Goal: Information Seeking & Learning: Check status

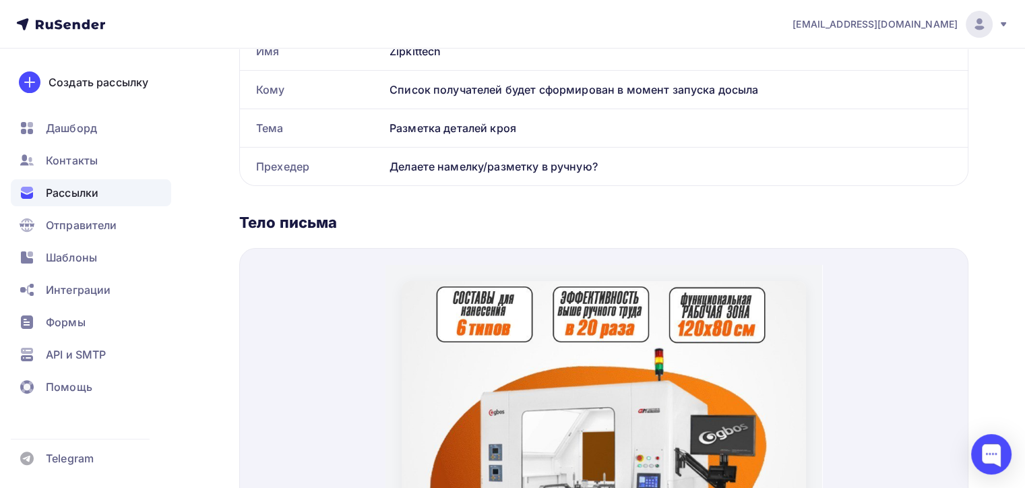
click at [84, 197] on span "Рассылки" at bounding box center [72, 193] width 53 height 16
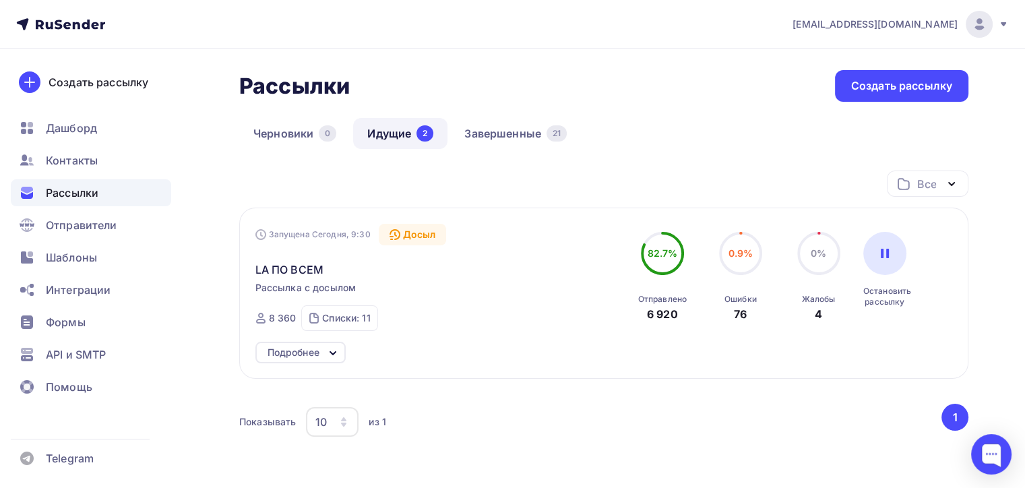
click at [735, 303] on div "Ошибки" at bounding box center [741, 299] width 32 height 11
click at [735, 311] on div "76" at bounding box center [740, 314] width 13 height 16
click at [291, 269] on span "LA ПО ВСЕМ" at bounding box center [289, 270] width 68 height 16
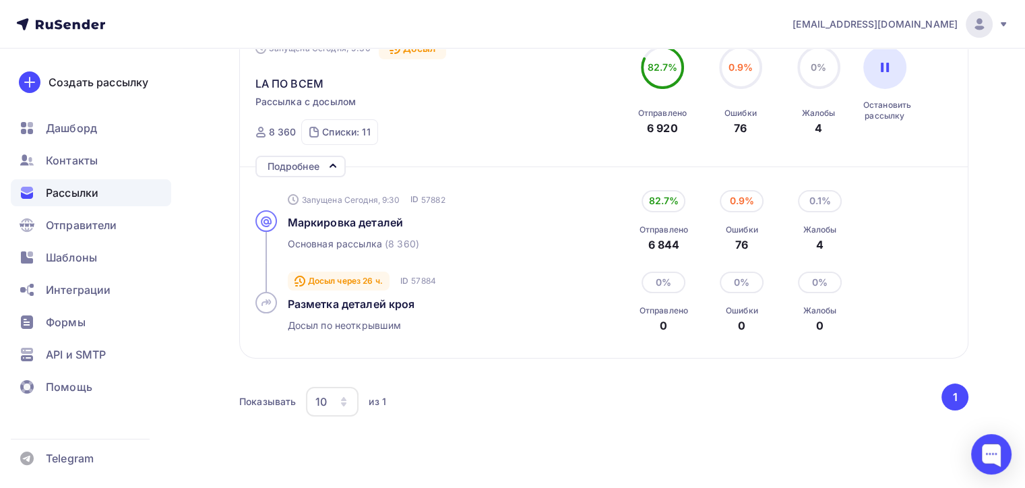
scroll to position [251, 0]
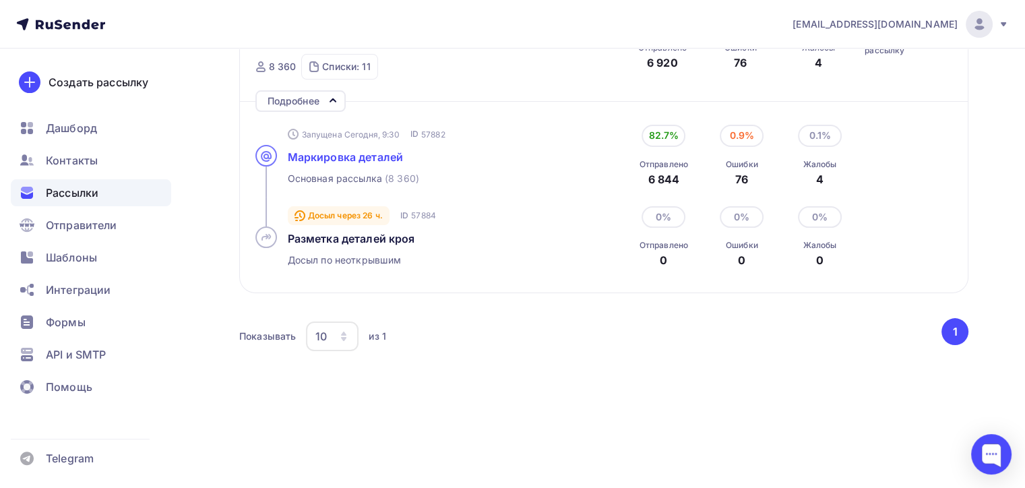
click at [329, 154] on span "Маркировка деталей" at bounding box center [346, 156] width 116 height 13
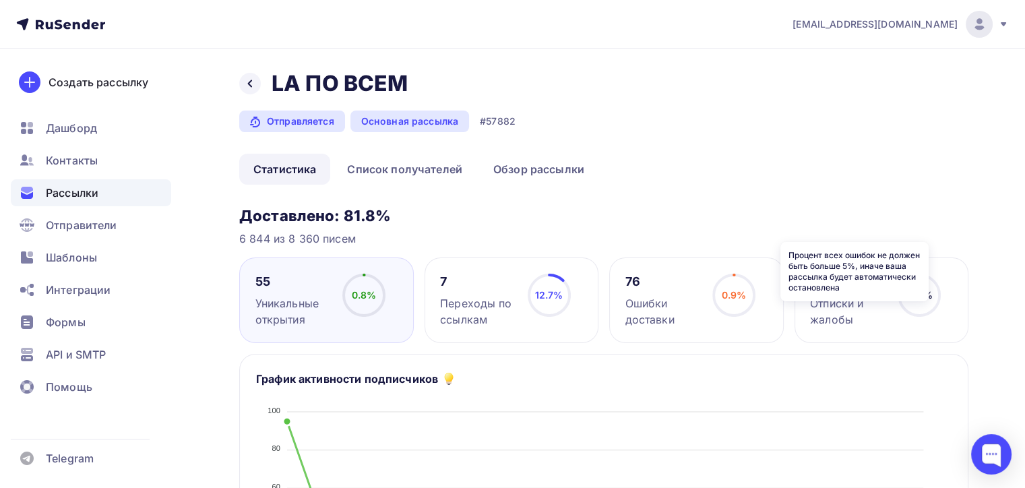
click at [0, 0] on icon at bounding box center [0, 0] width 0 height 0
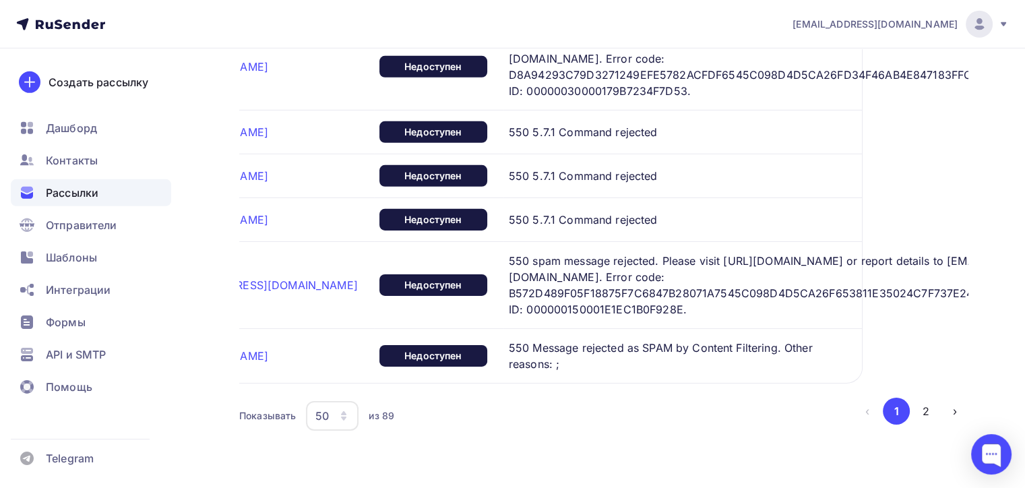
scroll to position [4122, 0]
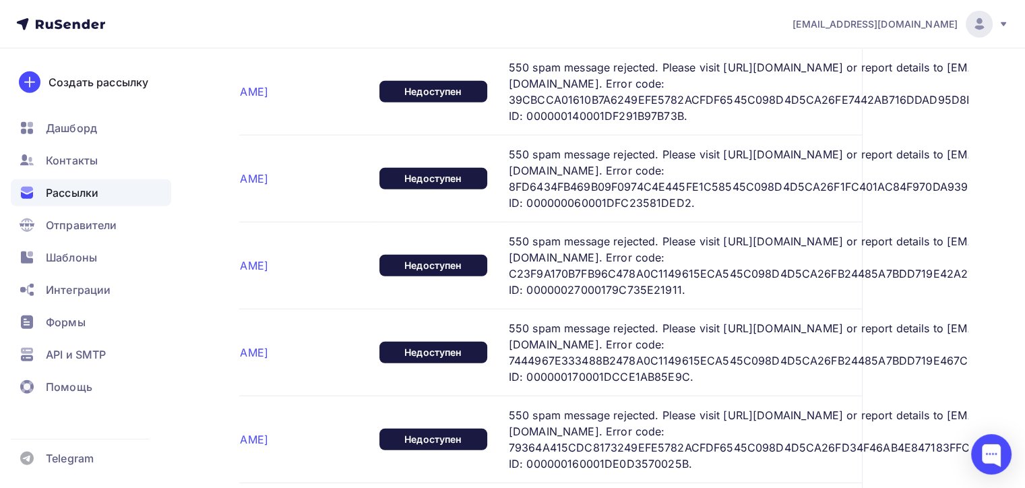
click at [73, 195] on span "Рассылки" at bounding box center [72, 193] width 53 height 16
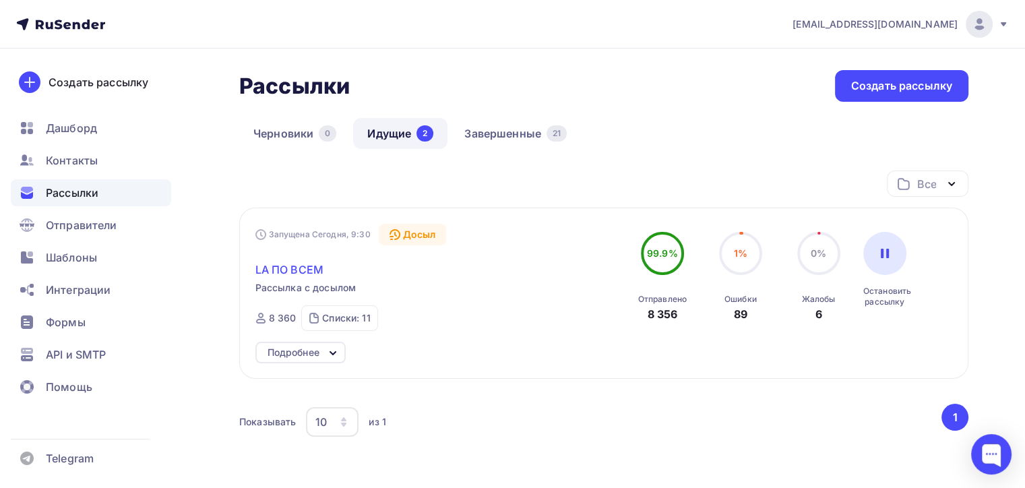
click at [315, 272] on span "LA ПО ВСЕМ" at bounding box center [289, 270] width 68 height 16
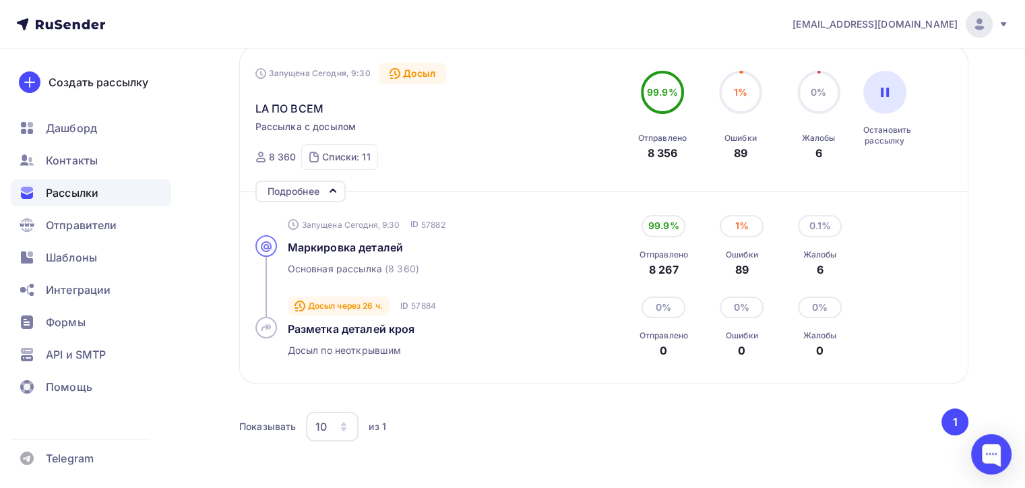
scroll to position [251, 0]
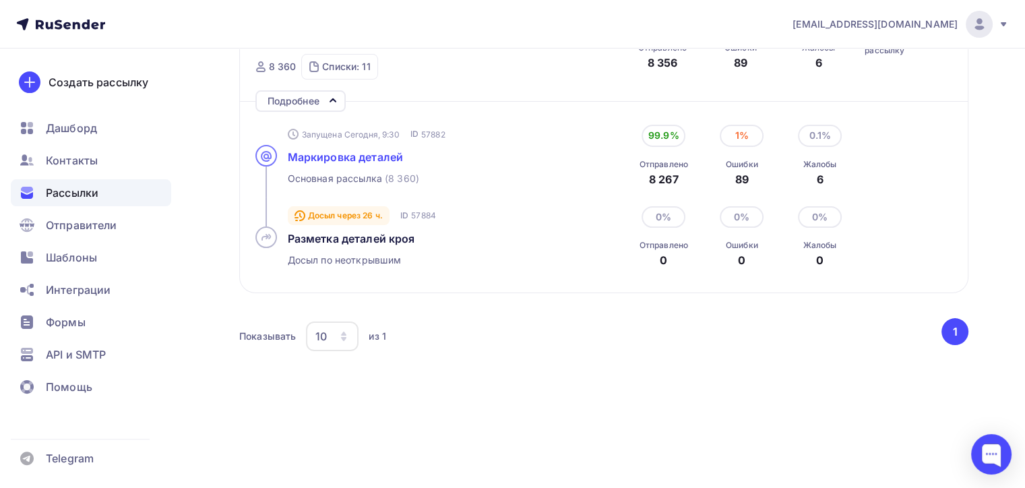
click at [392, 153] on span "Маркировка деталей" at bounding box center [346, 156] width 116 height 13
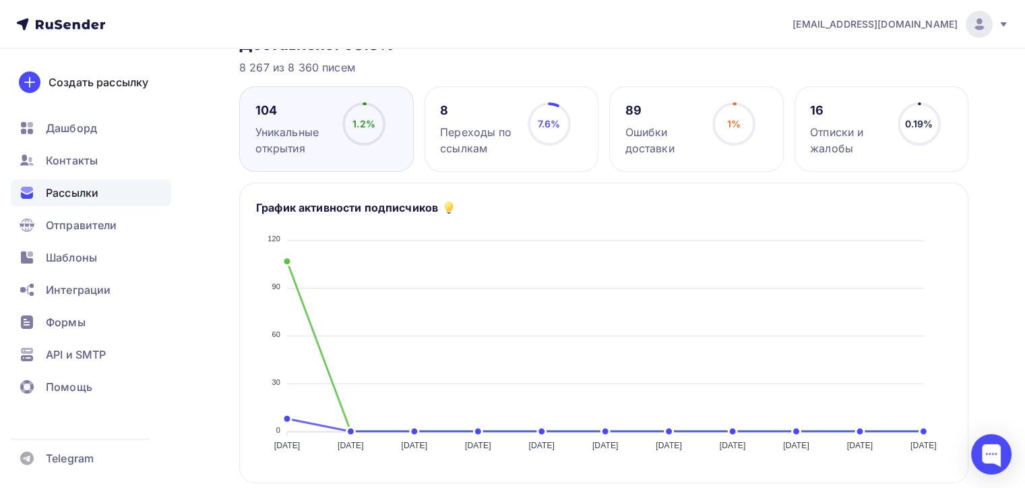
scroll to position [202, 0]
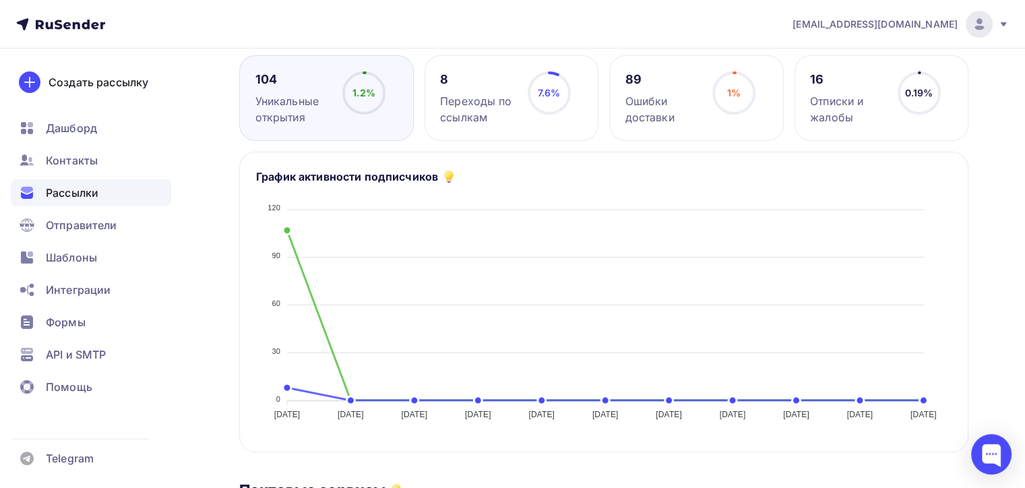
click at [577, 78] on div "7.6% 7.6%" at bounding box center [549, 98] width 67 height 54
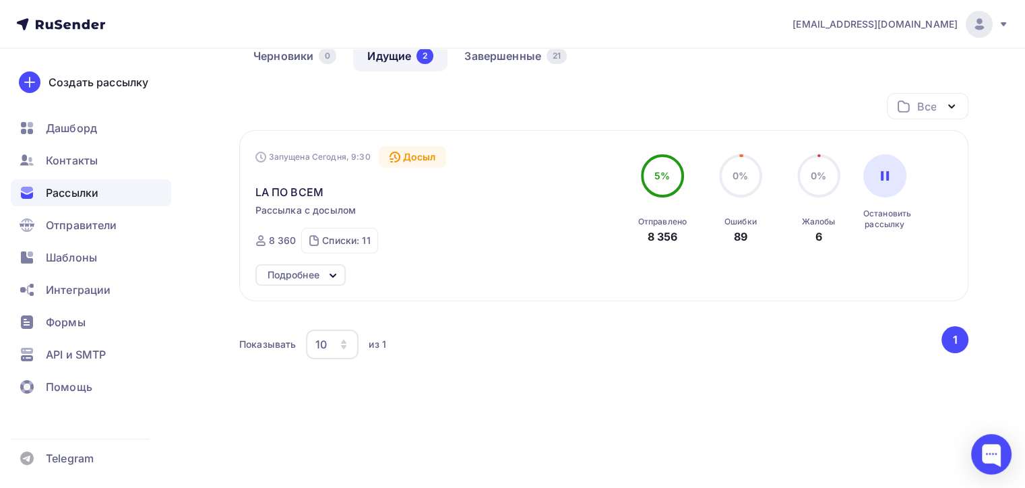
scroll to position [86, 0]
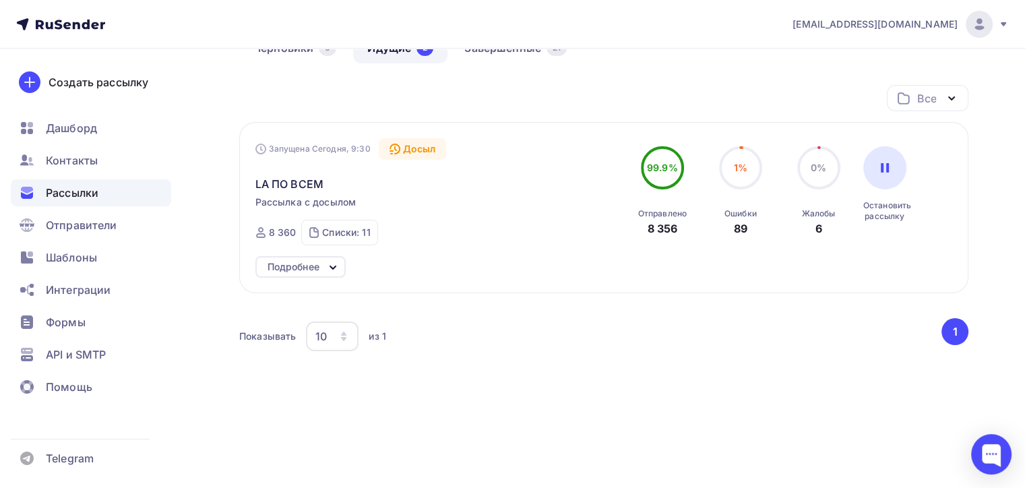
click at [822, 175] on circle at bounding box center [819, 168] width 40 height 40
click at [825, 167] on span "0%" at bounding box center [819, 167] width 16 height 11
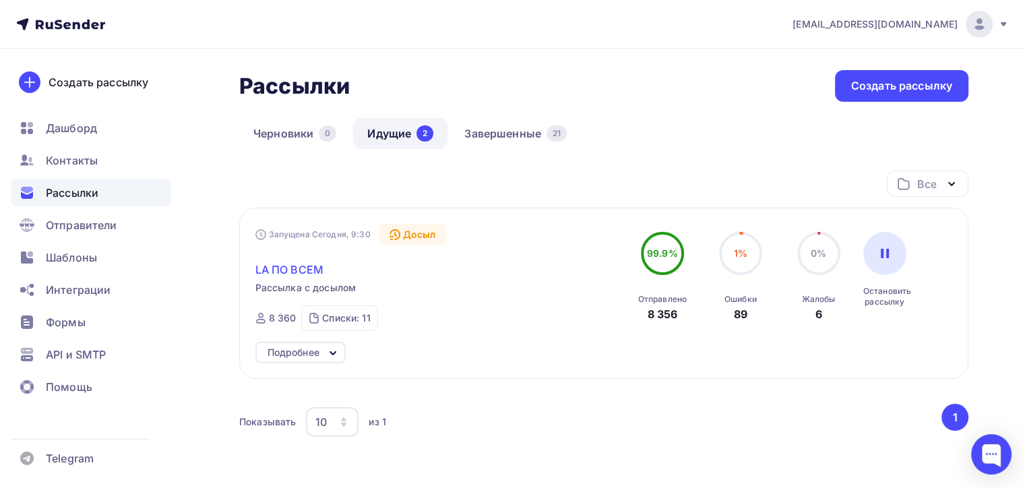
click at [295, 263] on span "LA ПО ВСЕМ" at bounding box center [289, 270] width 68 height 16
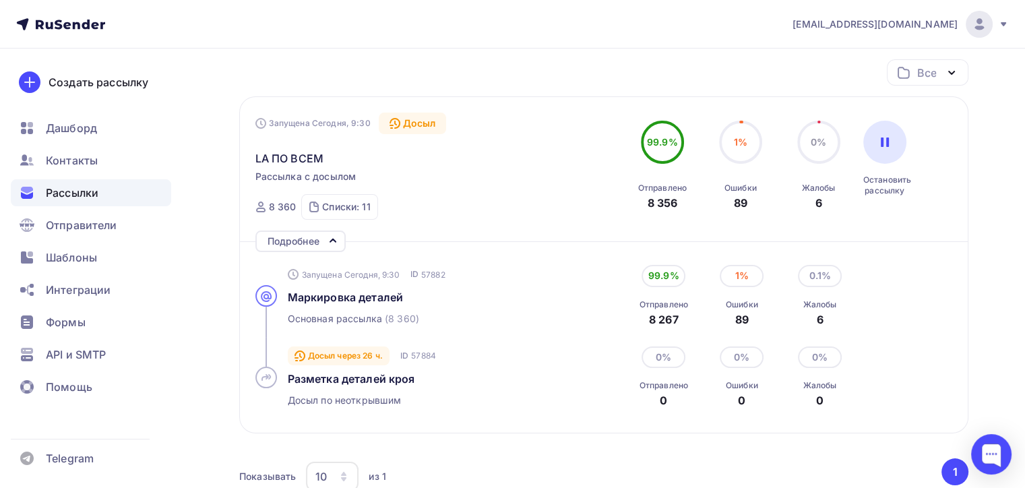
scroll to position [202, 0]
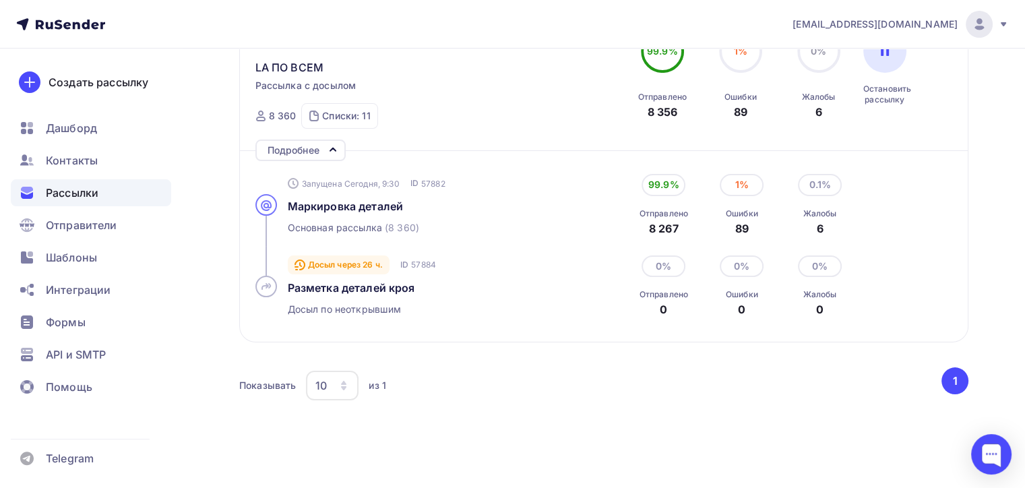
click at [816, 227] on div "6" at bounding box center [820, 228] width 33 height 16
click at [395, 208] on span "Маркировка деталей" at bounding box center [346, 206] width 116 height 13
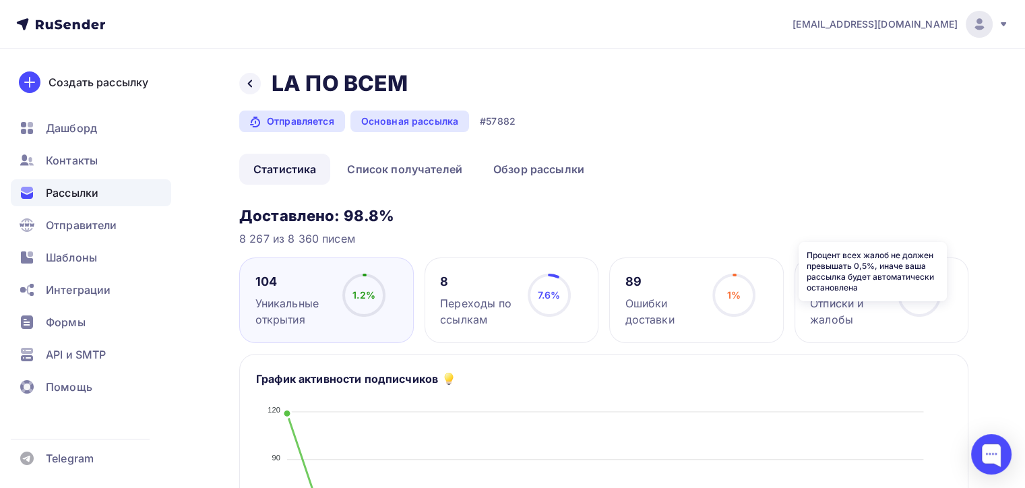
click at [0, 0] on icon at bounding box center [0, 0] width 0 height 0
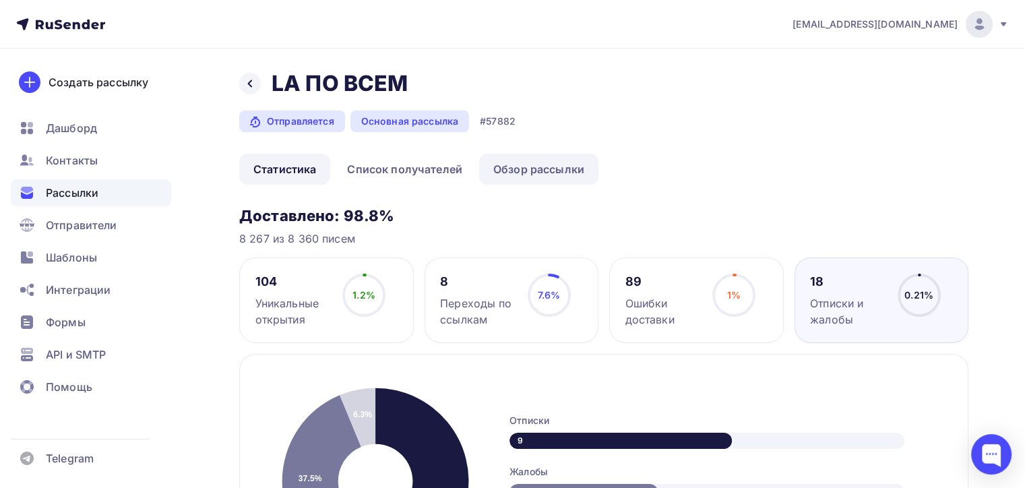
click at [589, 159] on link "Обзор рассылки" at bounding box center [538, 169] width 119 height 31
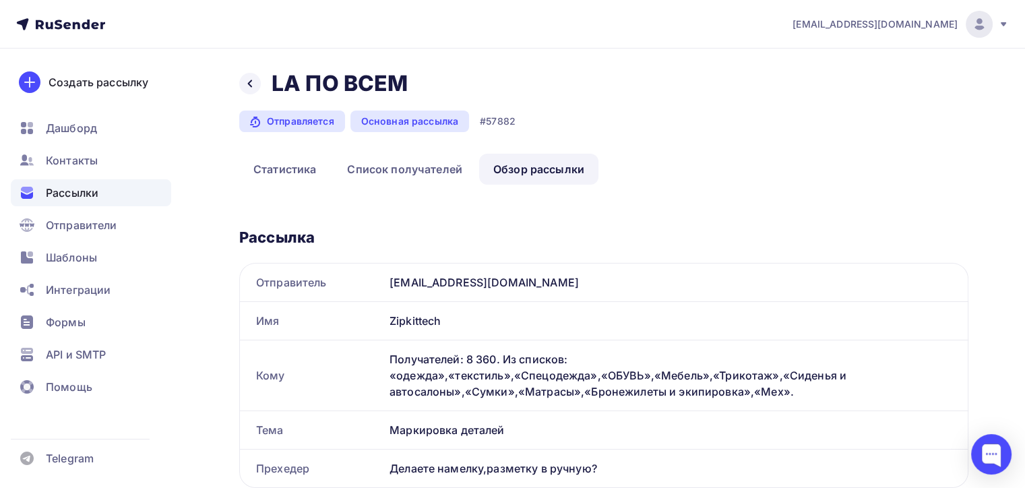
click at [102, 187] on div "Рассылки" at bounding box center [91, 192] width 160 height 27
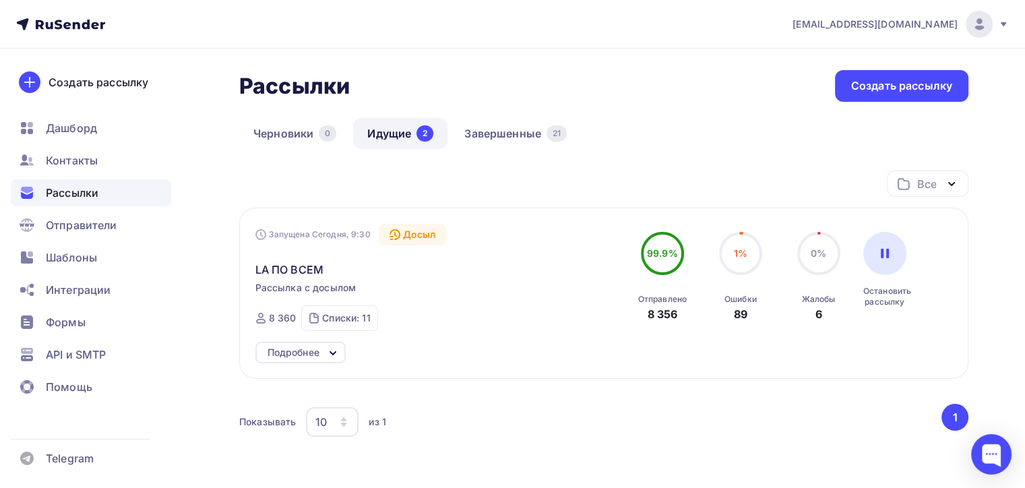
click at [332, 266] on div "LA ПО ВСЕМ" at bounding box center [408, 261] width 307 height 32
click at [324, 353] on div "Подробнее" at bounding box center [300, 353] width 90 height 22
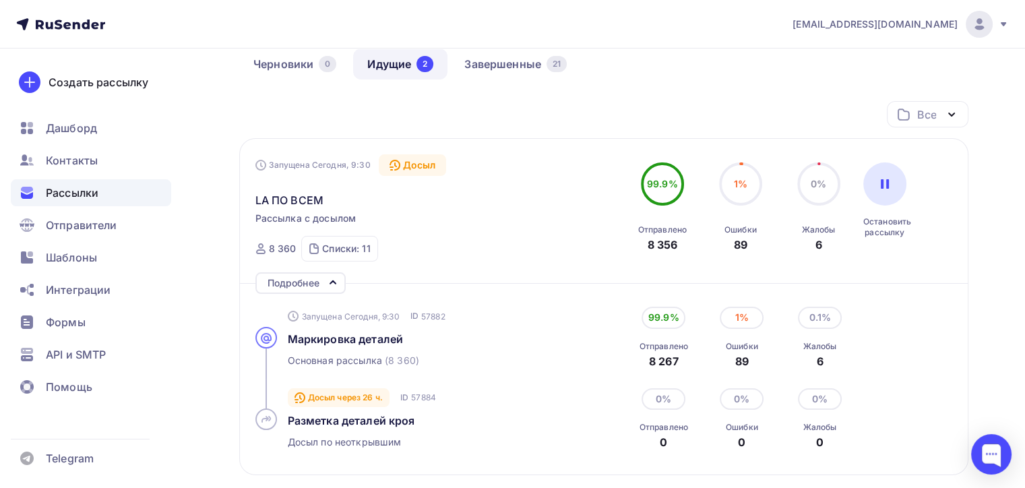
scroll to position [135, 0]
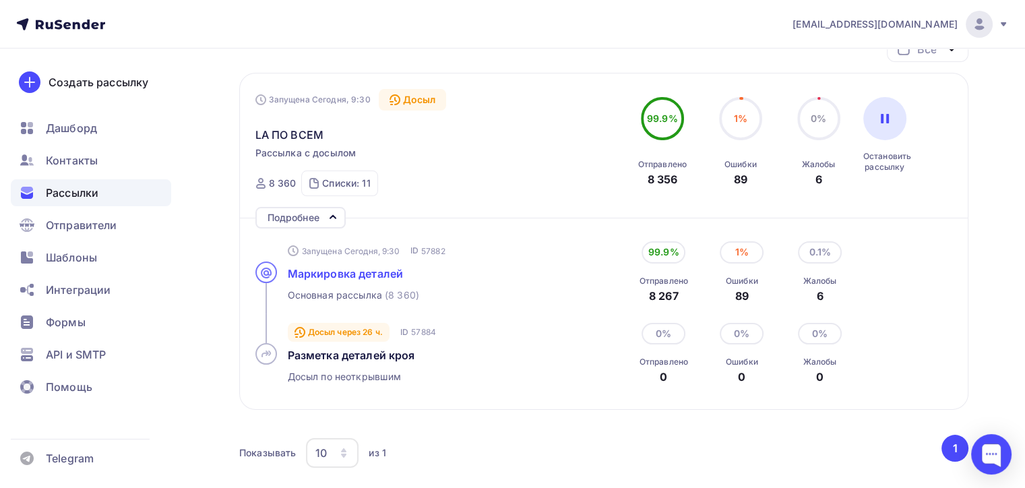
click at [359, 270] on span "Маркировка деталей" at bounding box center [346, 273] width 116 height 13
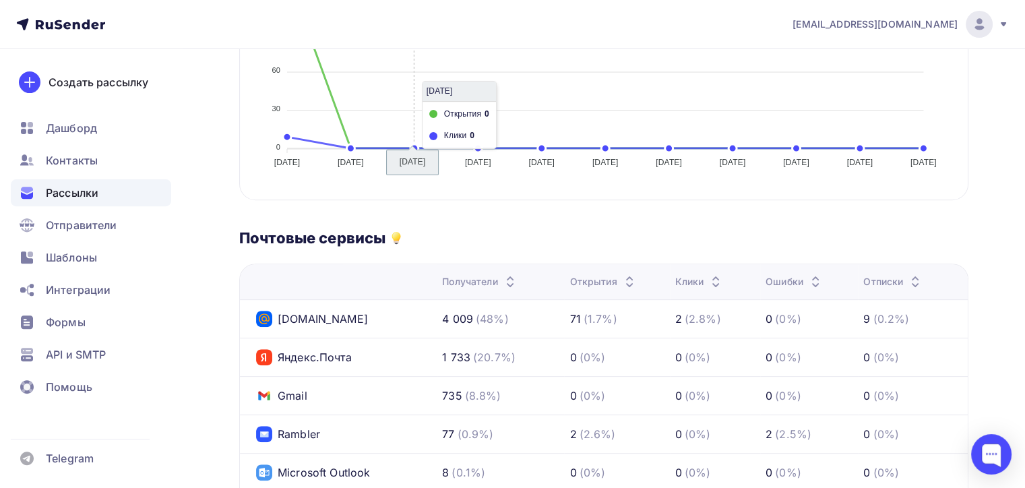
scroll to position [626, 0]
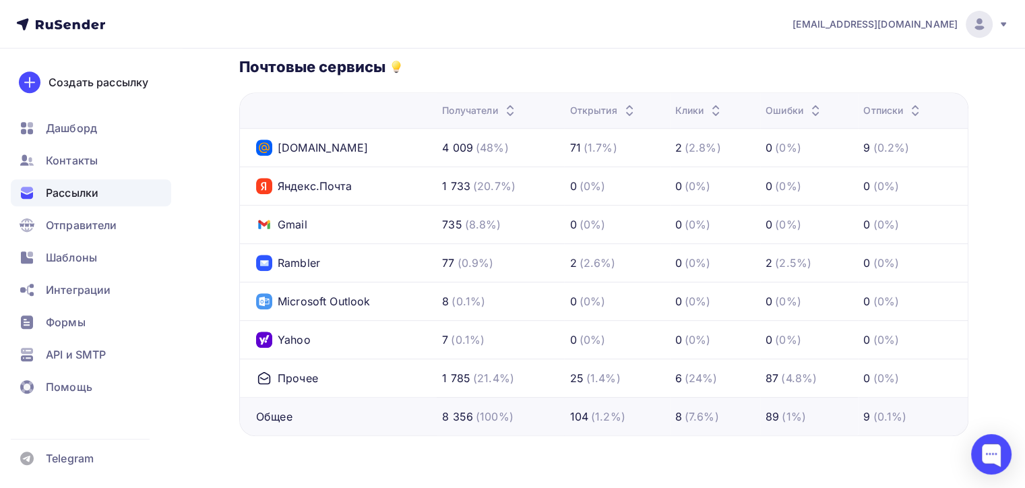
click at [132, 200] on div "Рассылки" at bounding box center [91, 192] width 160 height 27
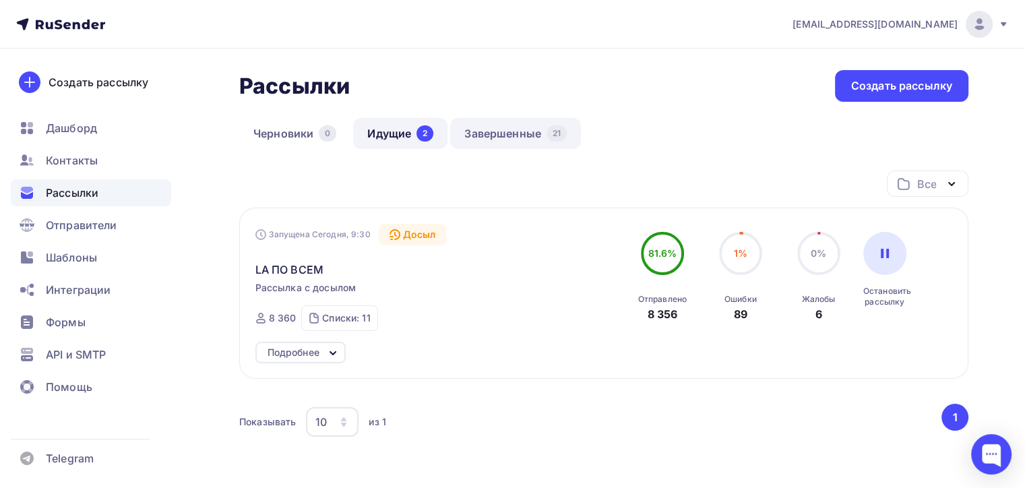
click at [500, 142] on link "Завершенные 21" at bounding box center [515, 133] width 131 height 31
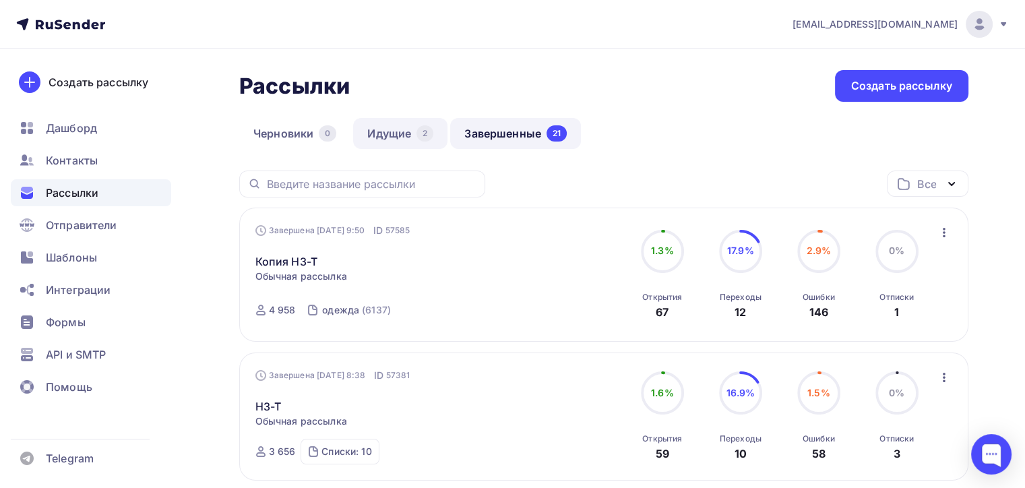
click at [415, 143] on link "Идущие 2" at bounding box center [400, 133] width 94 height 31
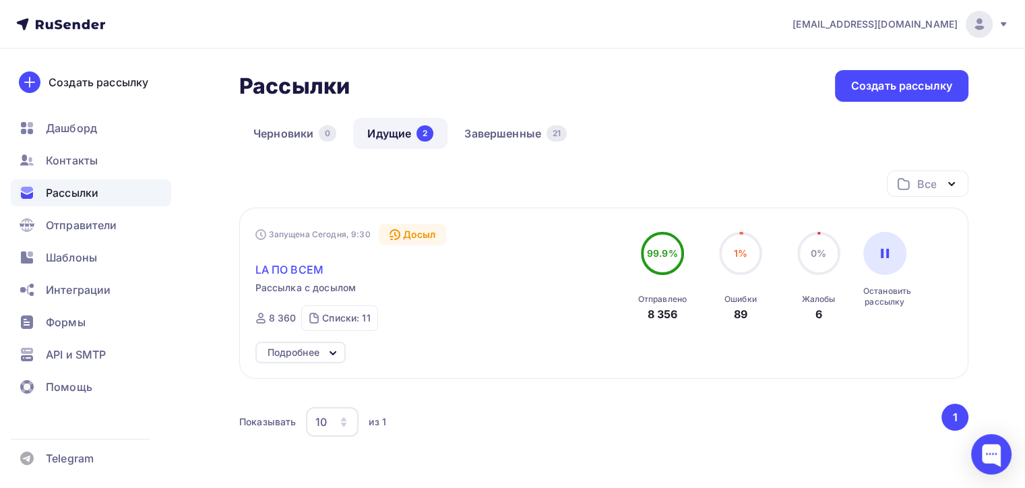
click at [318, 274] on span "LA ПО ВСЕМ" at bounding box center [289, 270] width 68 height 16
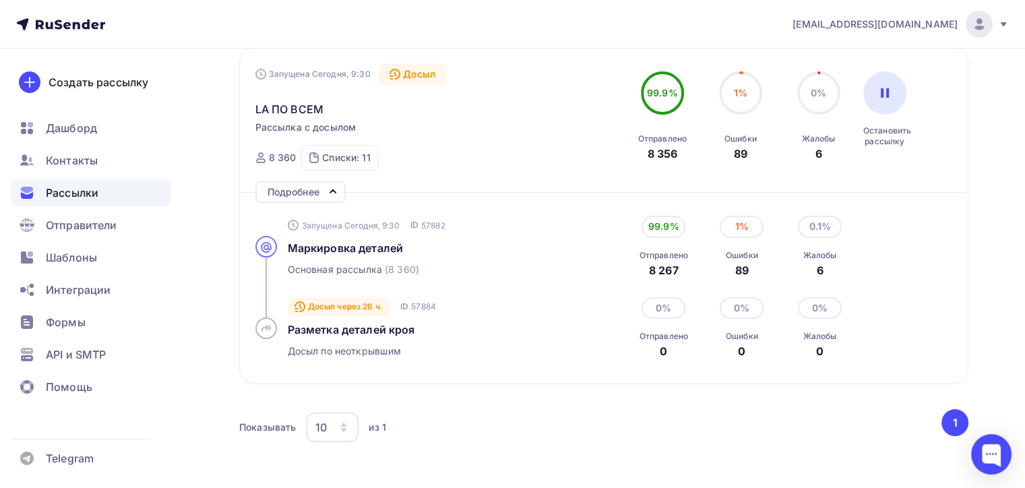
scroll to position [184, 0]
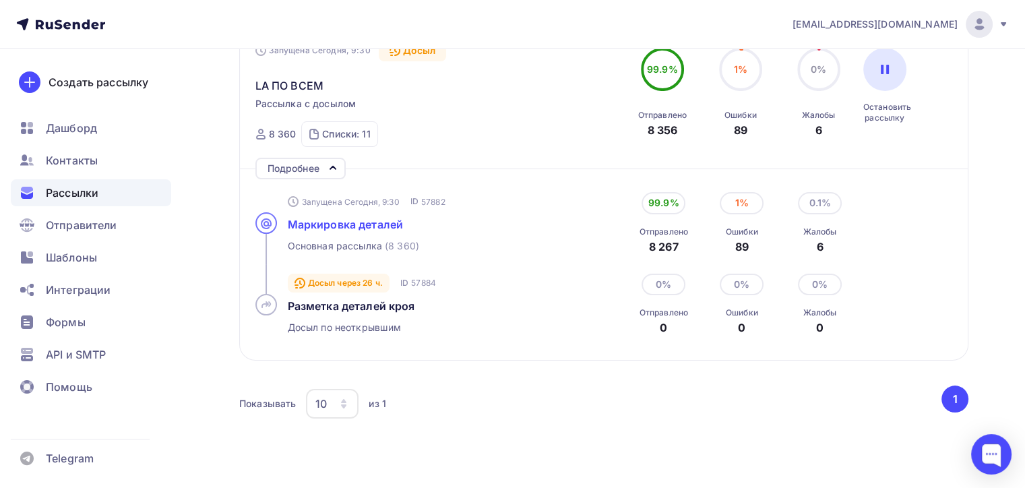
click at [355, 229] on span "Маркировка деталей" at bounding box center [346, 224] width 116 height 13
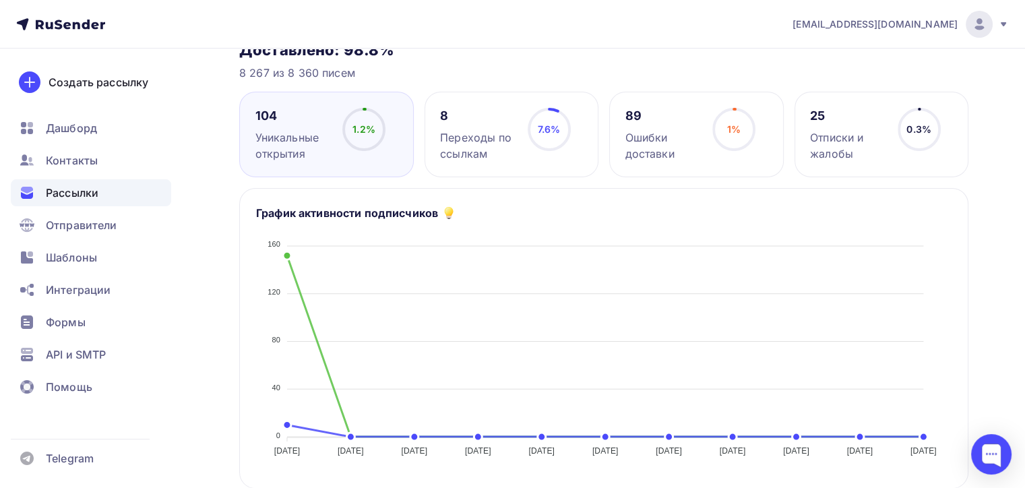
scroll to position [67, 0]
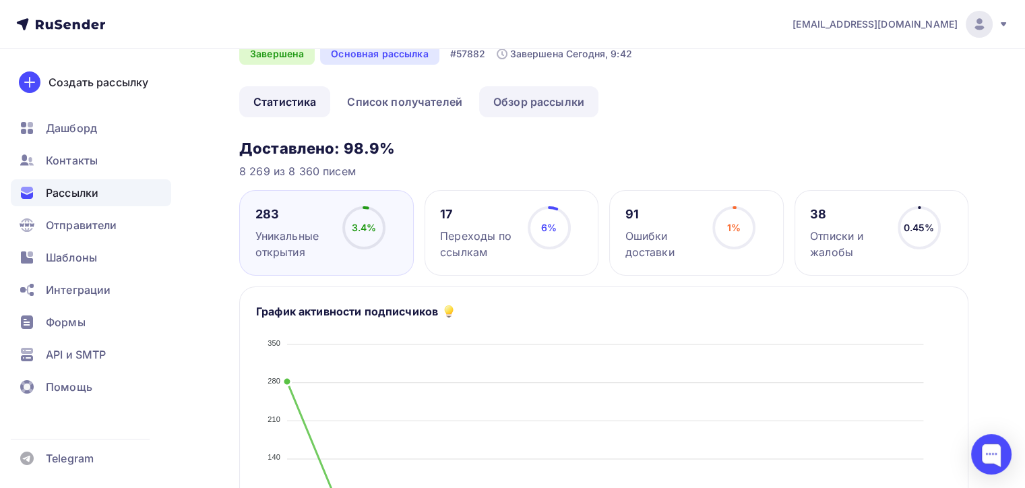
scroll to position [135, 0]
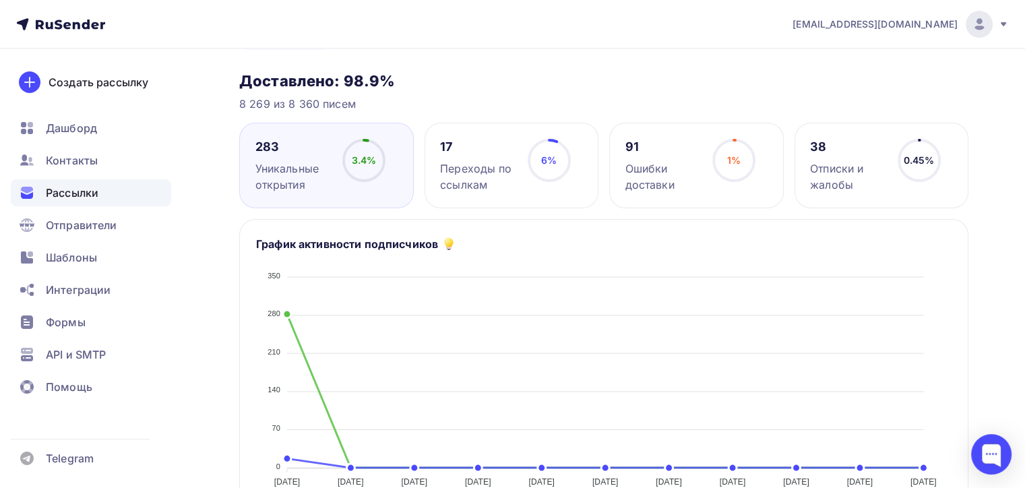
click at [850, 170] on div "Отписки и жалобы" at bounding box center [848, 176] width 76 height 32
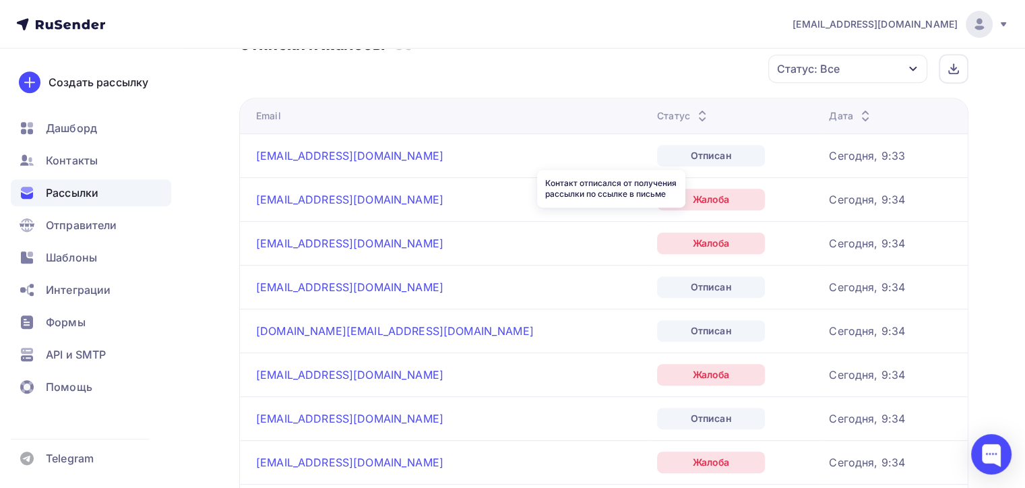
scroll to position [607, 0]
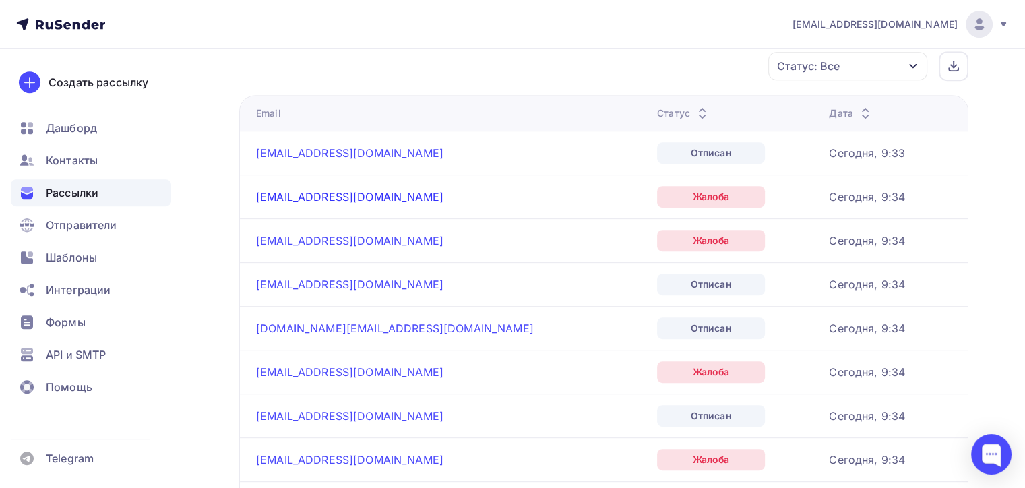
click at [311, 195] on link "vos-av@mail.ru" at bounding box center [349, 196] width 187 height 13
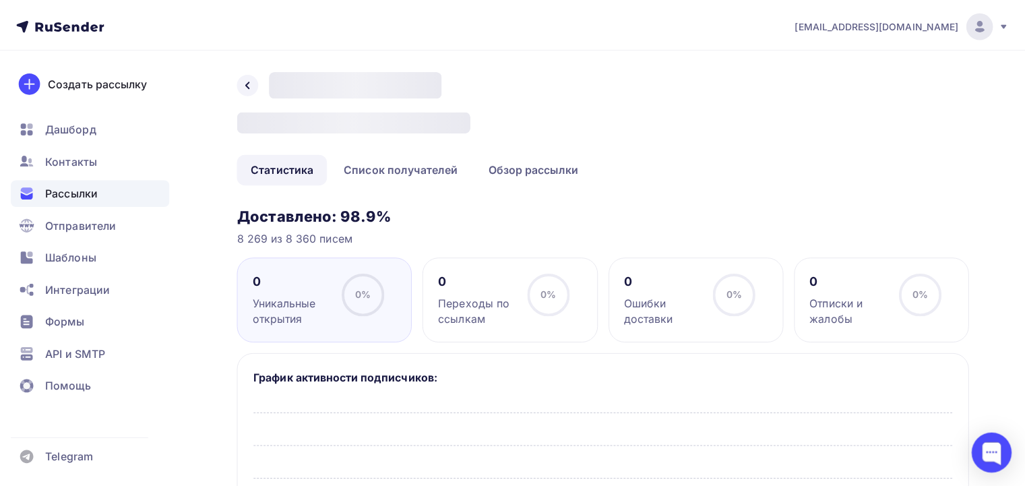
scroll to position [607, 0]
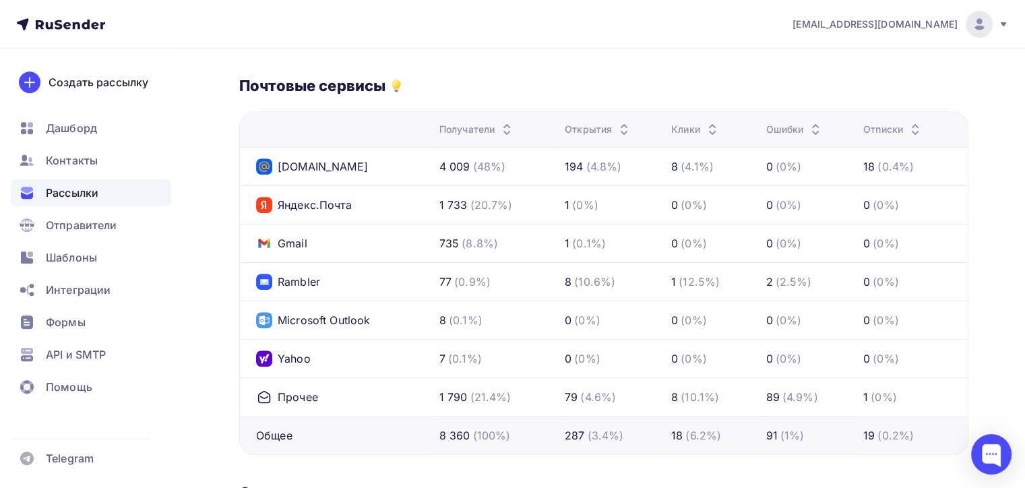
click at [89, 193] on span "Рассылки" at bounding box center [72, 193] width 53 height 16
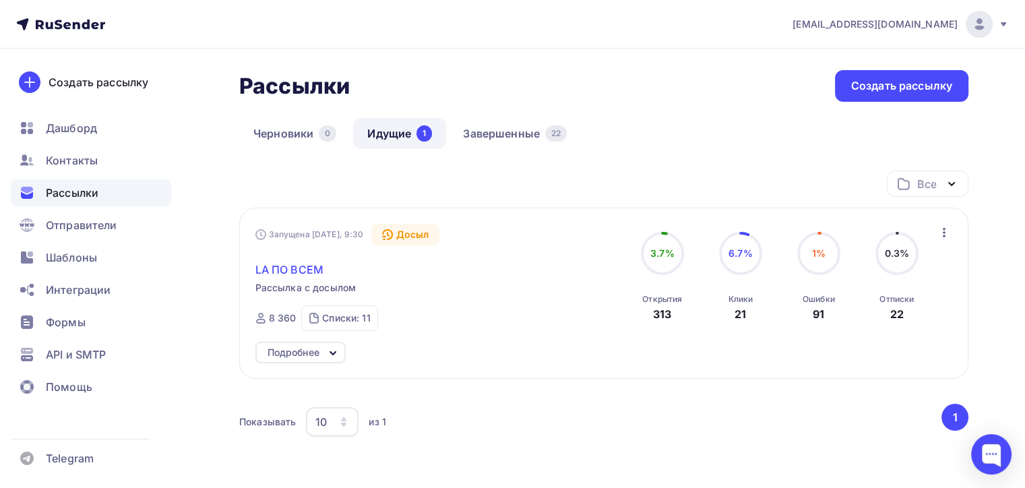
click at [318, 268] on span "LA ПО ВСЕМ" at bounding box center [289, 270] width 68 height 16
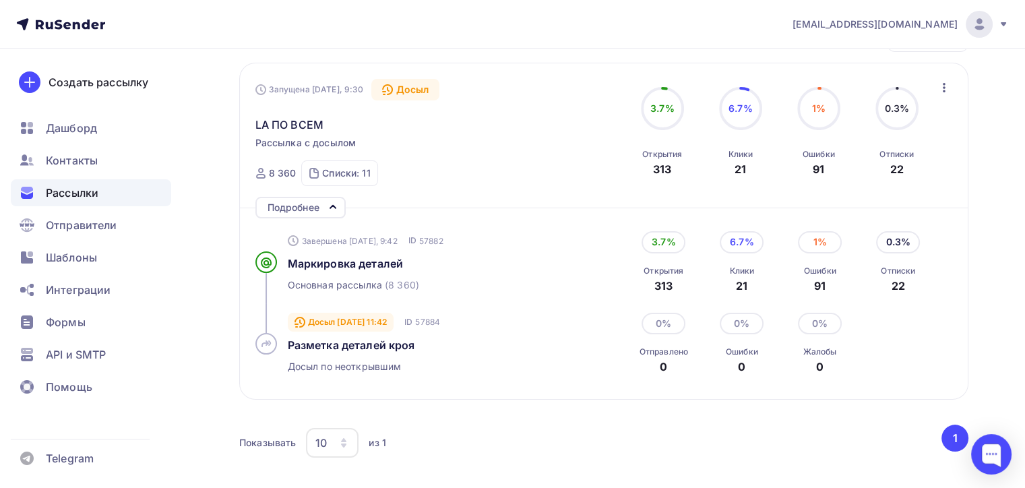
scroll to position [202, 0]
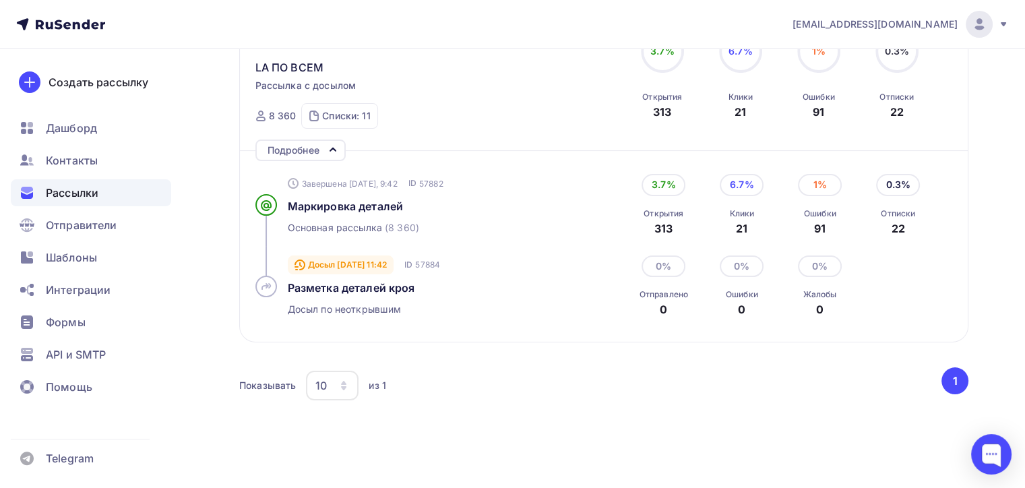
click at [403, 210] on div "Маркировка деталей" at bounding box center [428, 206] width 280 height 16
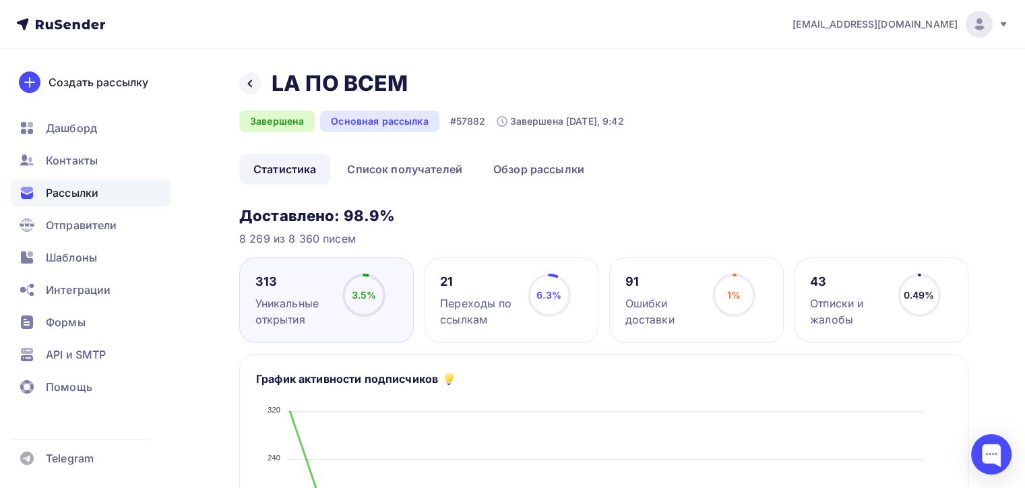
click at [591, 271] on div "21 Переходы по ссылкам 6.3% 6.3%" at bounding box center [512, 301] width 175 height 86
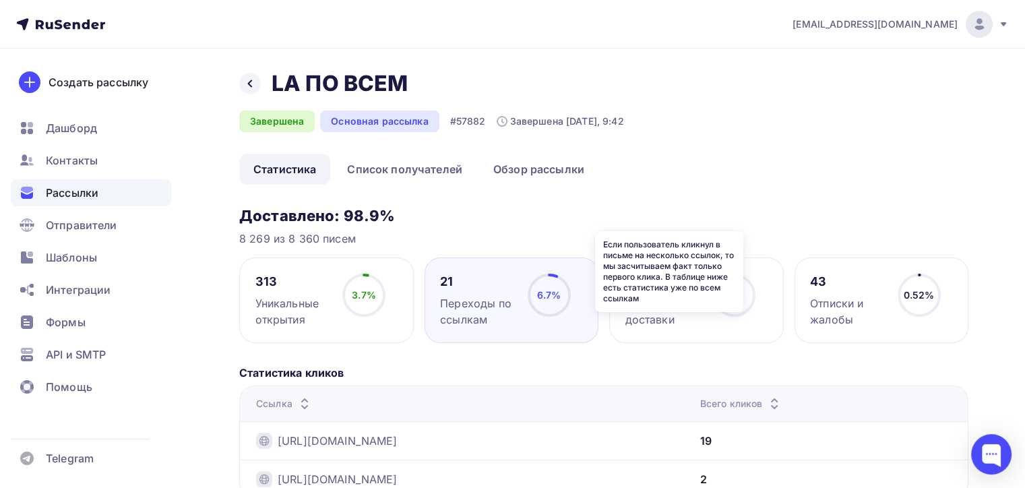
click at [0, 0] on icon at bounding box center [0, 0] width 0 height 0
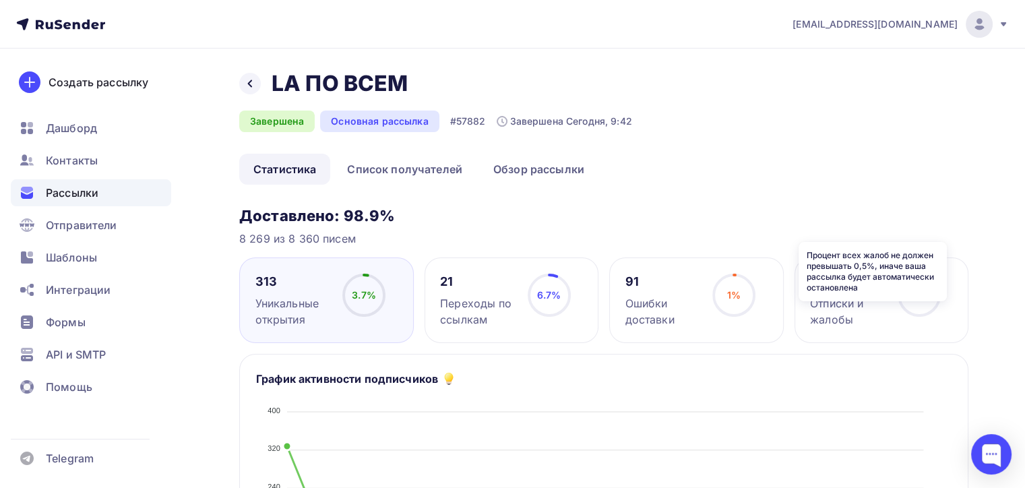
click at [0, 0] on icon at bounding box center [0, 0] width 0 height 0
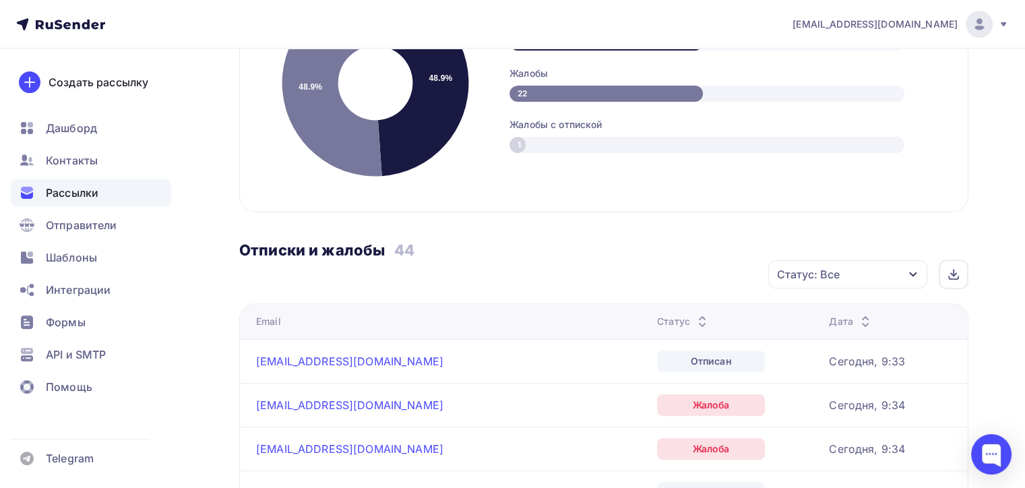
scroll to position [472, 0]
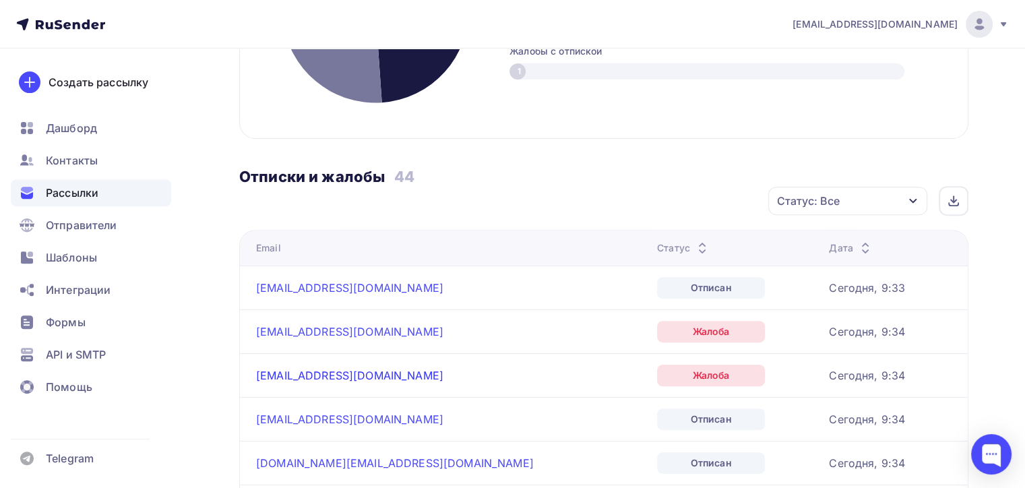
click at [302, 375] on link "mostinnikova@mail.ru" at bounding box center [349, 375] width 187 height 13
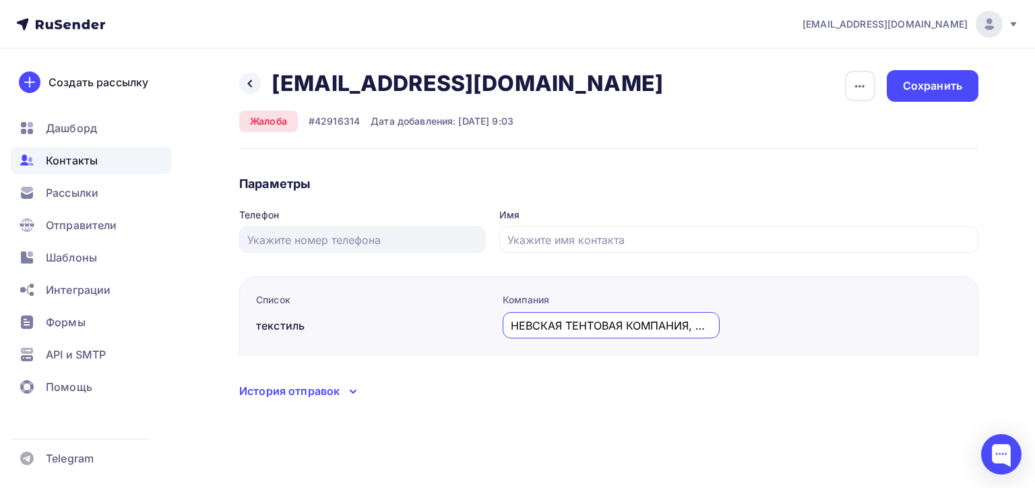
click at [631, 329] on input "НЕВСКАЯ ТЕНТОВАЯ КОМПАНИЯ, ООО" at bounding box center [612, 326] width 202 height 16
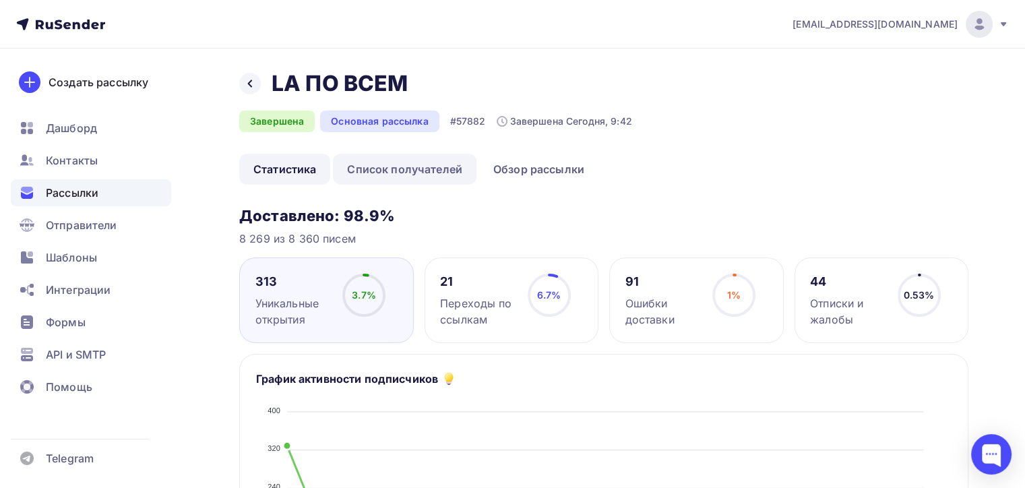
click at [444, 165] on link "Список получателей" at bounding box center [405, 169] width 144 height 31
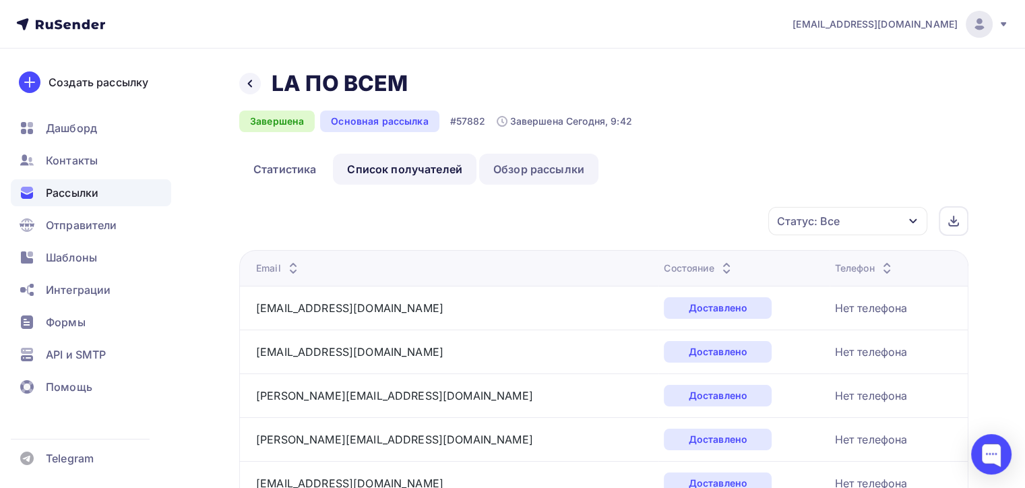
click at [491, 183] on link "Обзор рассылки" at bounding box center [538, 169] width 119 height 31
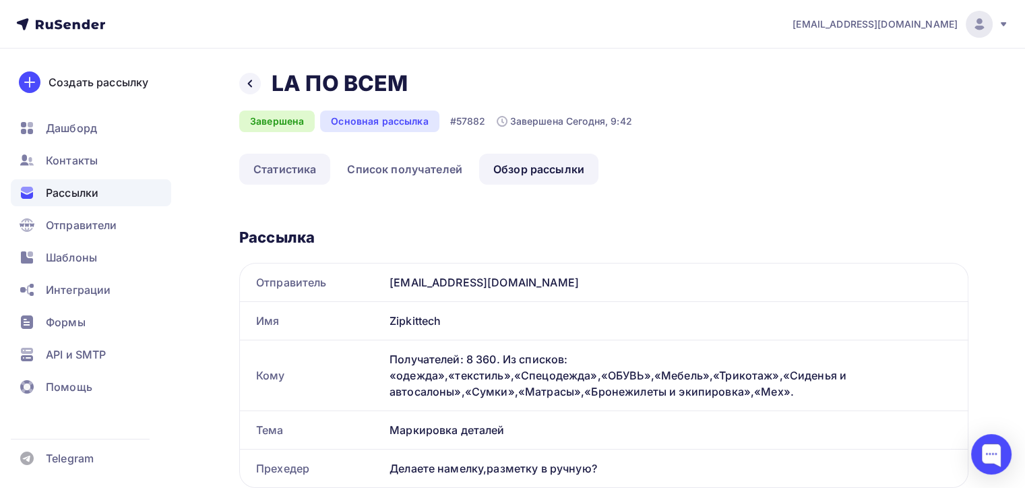
click at [260, 162] on link "Статистика" at bounding box center [284, 169] width 91 height 31
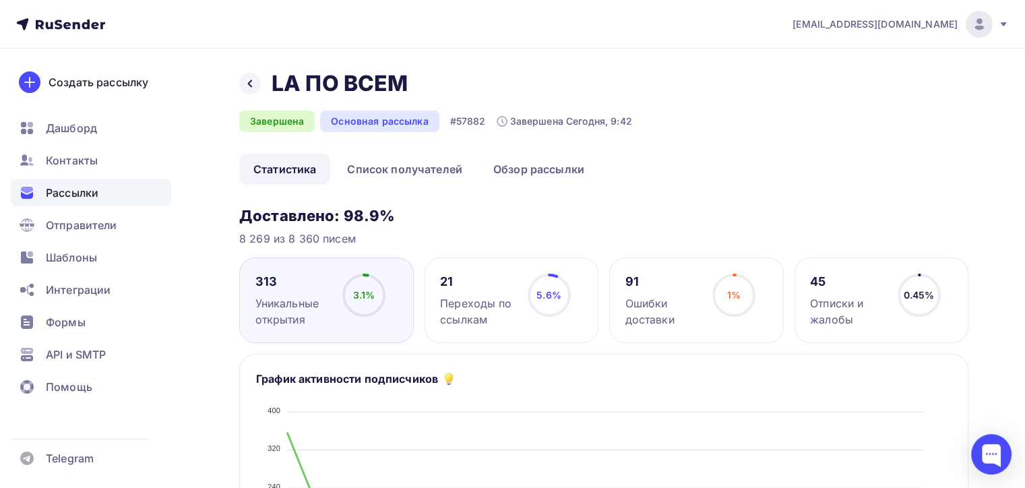
click at [255, 98] on div "Назад LA ПО ВСЕМ LA ПО ВСЕМ Завершена Основная рассылка #57882 Завершена Сегодн…" at bounding box center [435, 101] width 393 height 62
click at [254, 86] on icon at bounding box center [250, 83] width 11 height 11
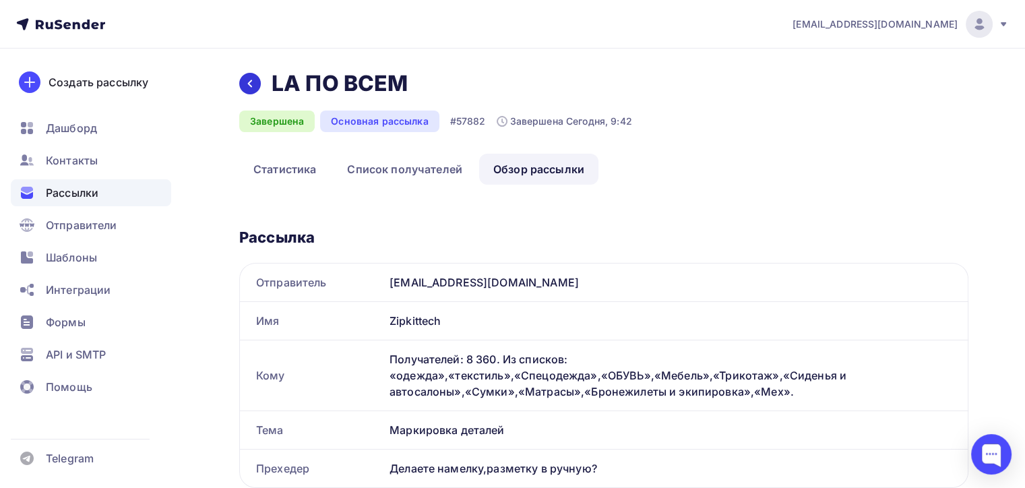
click at [258, 84] on div at bounding box center [250, 84] width 22 height 22
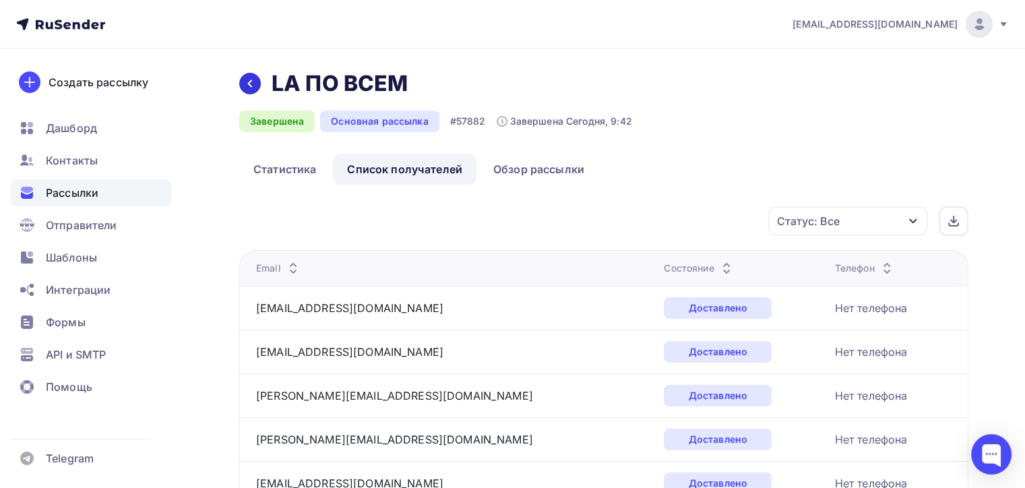
click at [250, 76] on div at bounding box center [250, 84] width 22 height 22
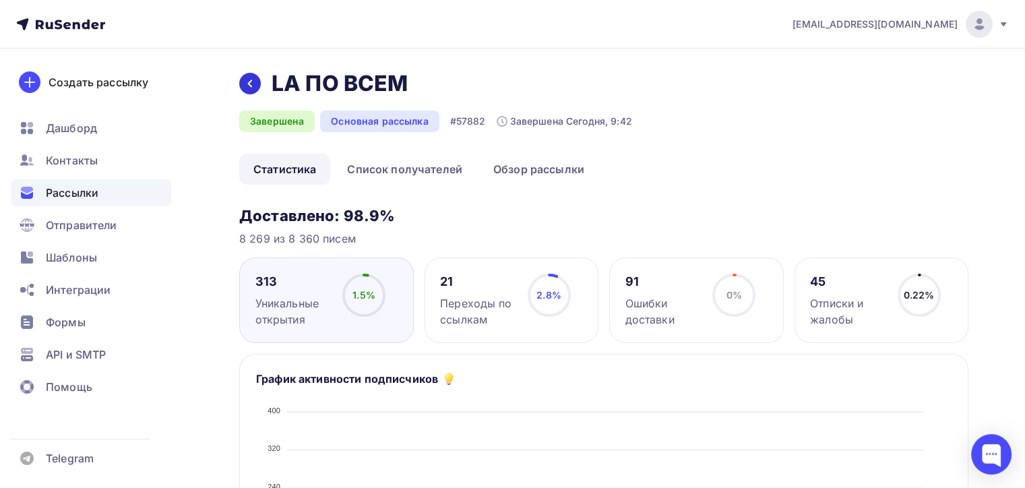
click at [258, 84] on div at bounding box center [250, 84] width 22 height 22
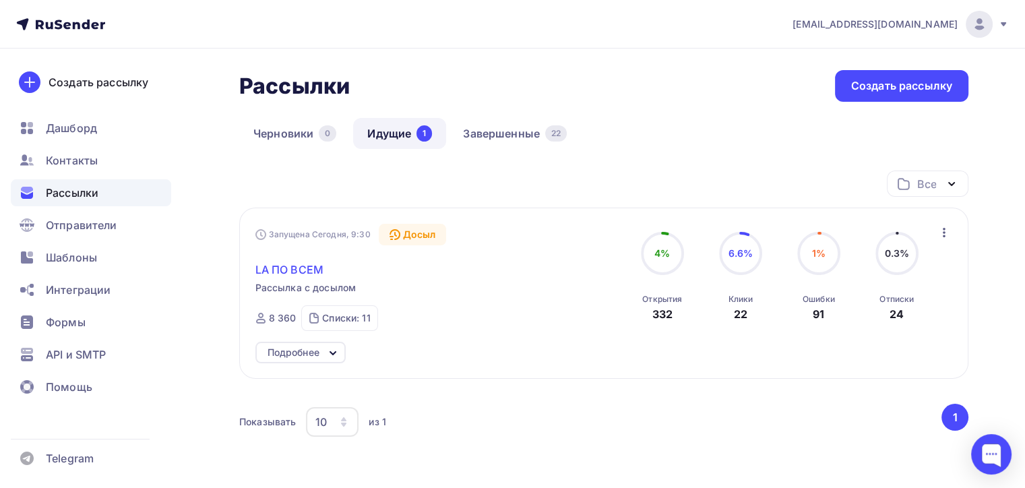
click at [274, 265] on span "LA ПО ВСЕМ" at bounding box center [289, 270] width 68 height 16
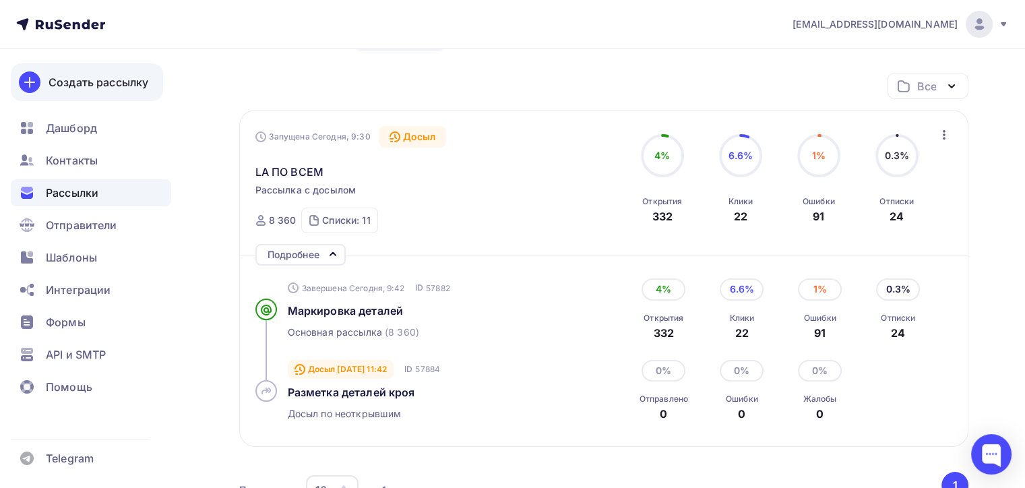
scroll to position [49, 0]
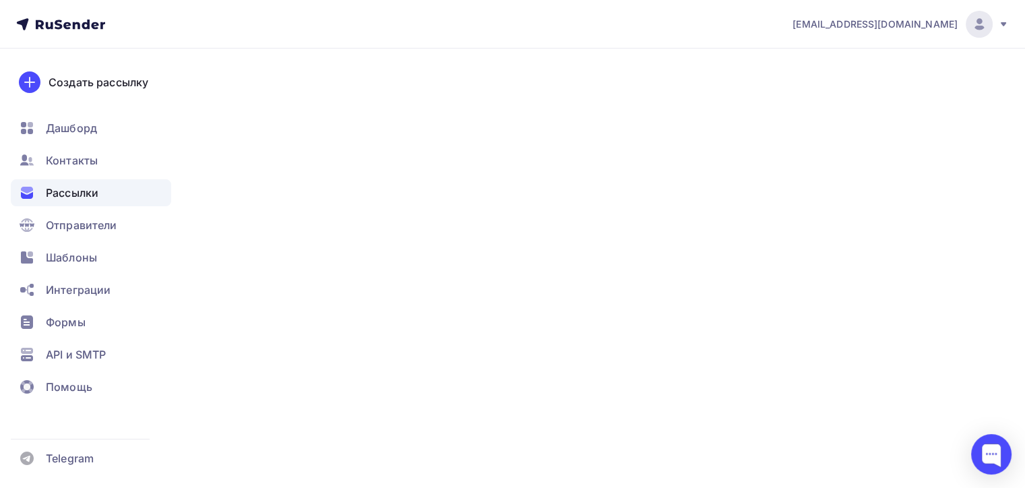
scroll to position [607, 0]
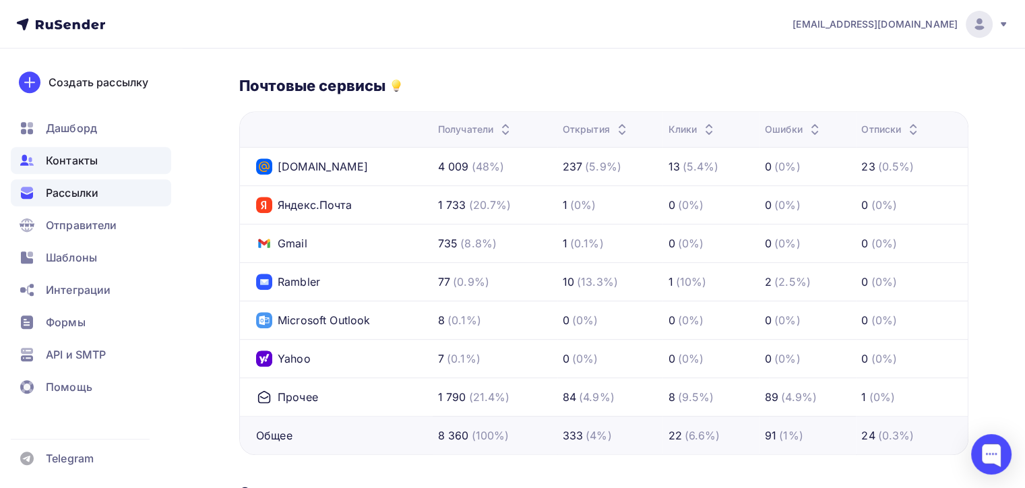
click at [65, 167] on span "Контакты" at bounding box center [72, 160] width 52 height 16
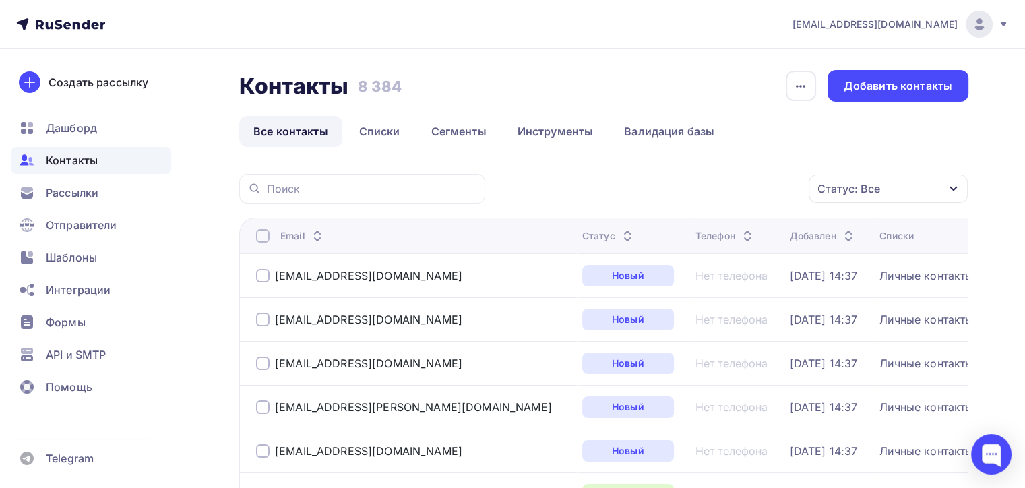
click at [876, 185] on div "Статус: Все" at bounding box center [849, 189] width 63 height 16
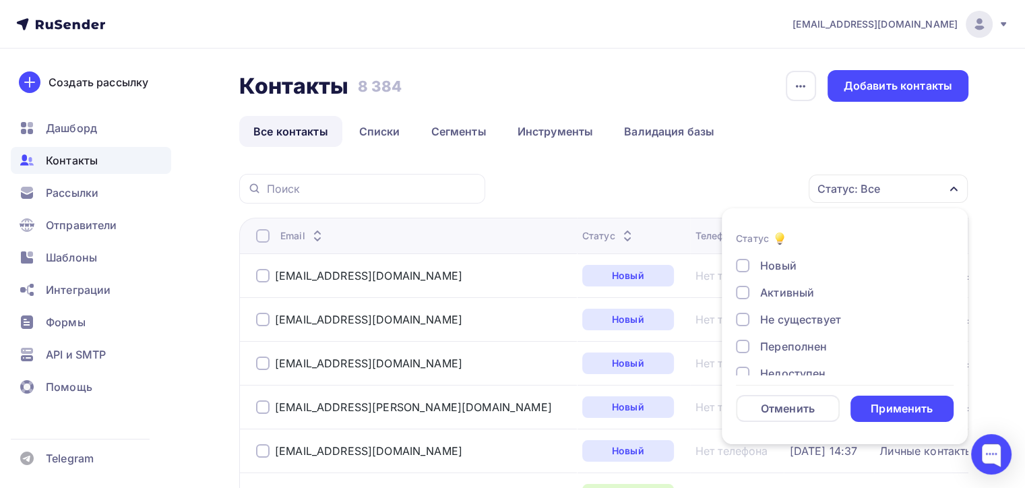
click at [754, 326] on div "Не существует" at bounding box center [837, 319] width 202 height 16
click at [741, 318] on div at bounding box center [742, 319] width 13 height 13
click at [745, 334] on div "Новый Активный Не существует Переполнен Недоступен Отписан Отписан вручную Жало…" at bounding box center [845, 360] width 218 height 205
click at [739, 346] on div at bounding box center [742, 346] width 13 height 13
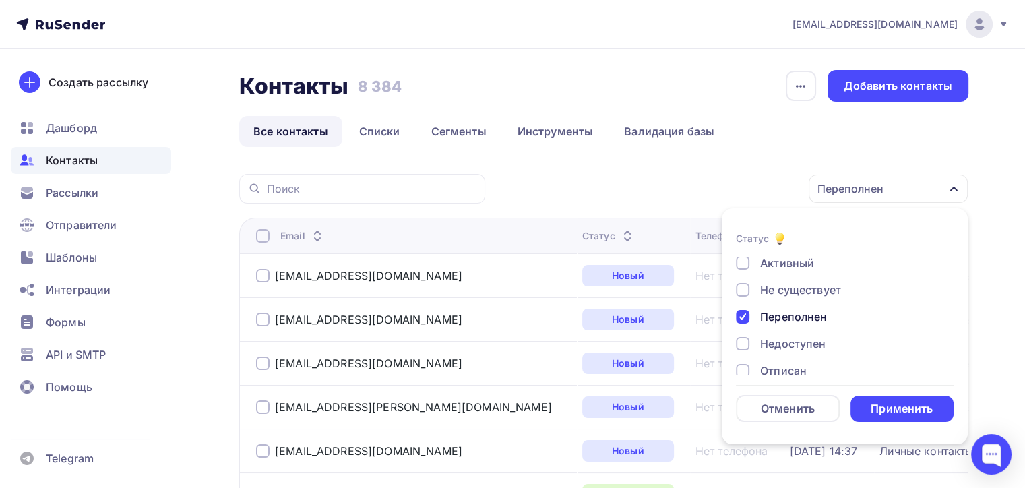
click at [747, 313] on div at bounding box center [742, 316] width 13 height 13
click at [745, 286] on div at bounding box center [742, 289] width 13 height 13
click at [738, 351] on div "Недоступен" at bounding box center [837, 344] width 202 height 16
click at [745, 373] on div at bounding box center [742, 370] width 13 height 13
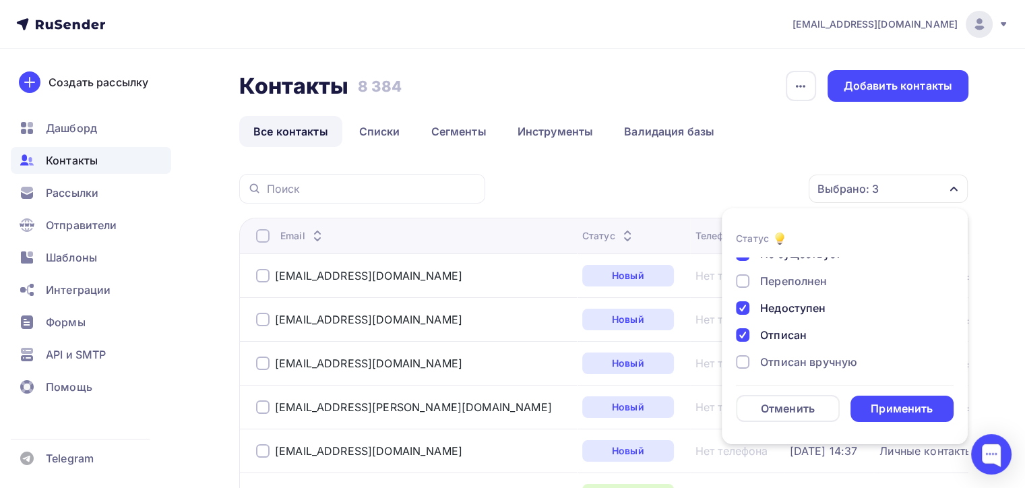
scroll to position [97, 0]
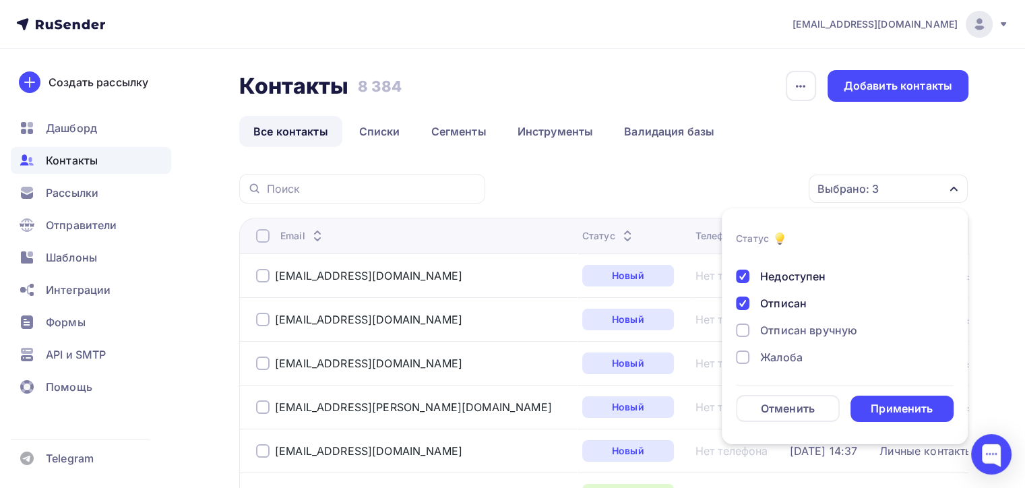
click at [739, 328] on div at bounding box center [742, 330] width 13 height 13
click at [744, 367] on div "Новый Активный Не существует Переполнен Недоступен Отписан Отписан вручную Жало…" at bounding box center [845, 268] width 218 height 216
click at [744, 356] on div at bounding box center [742, 357] width 13 height 13
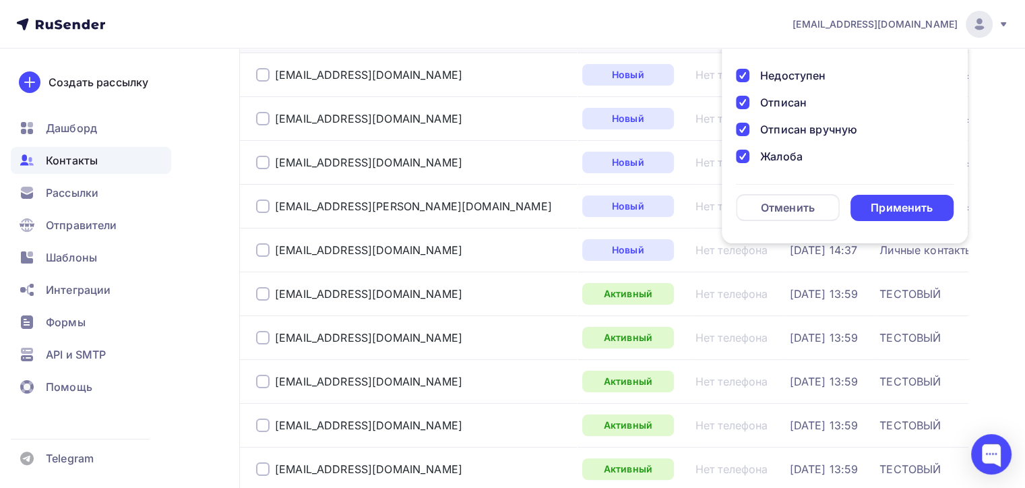
scroll to position [202, 0]
click at [899, 210] on div "Применить" at bounding box center [902, 207] width 62 height 16
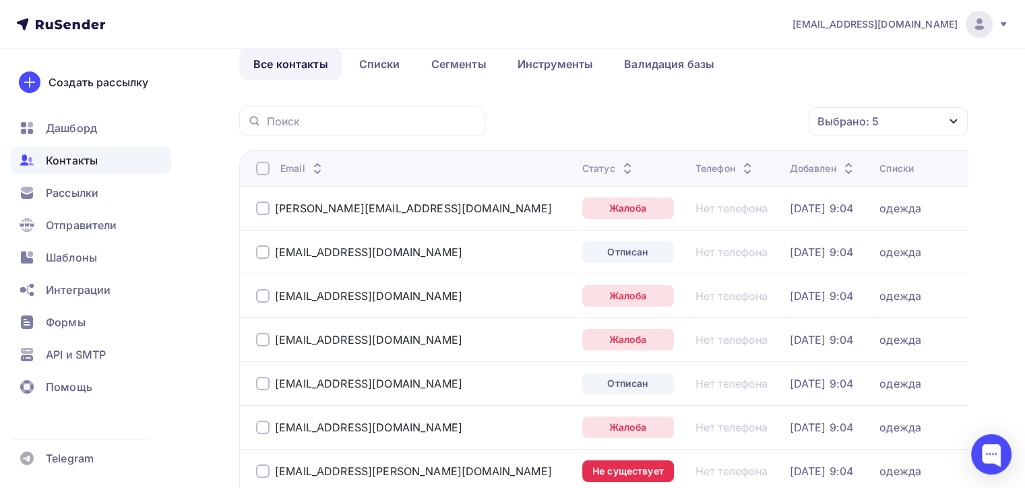
scroll to position [0, 0]
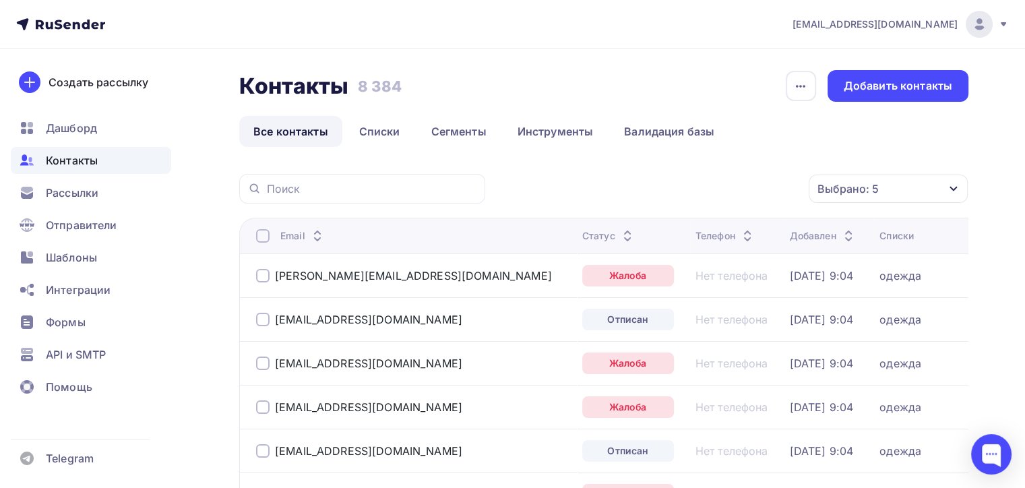
click at [270, 235] on div "Email" at bounding box center [413, 235] width 315 height 13
click at [264, 236] on div at bounding box center [262, 235] width 13 height 13
click at [735, 187] on div "Действие" at bounding box center [709, 189] width 178 height 26
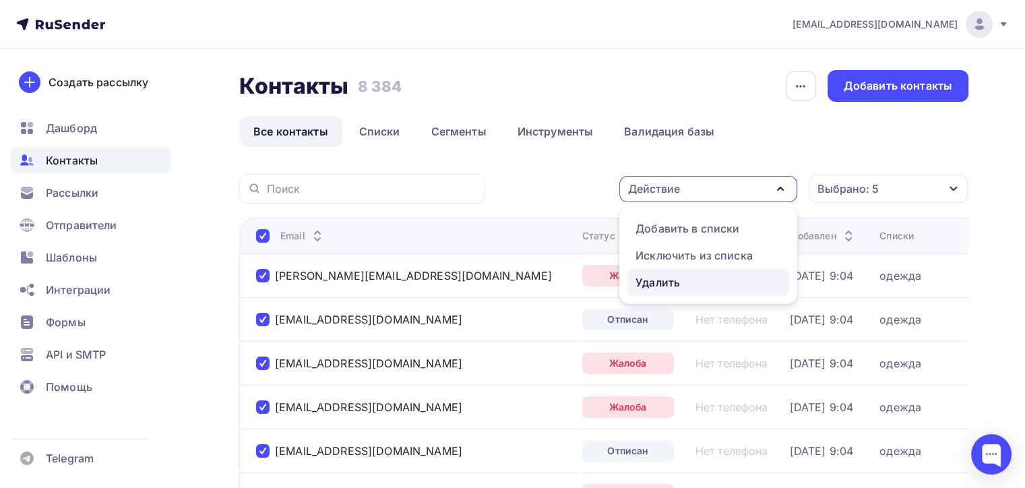
click at [717, 291] on link "Удалить" at bounding box center [709, 282] width 162 height 27
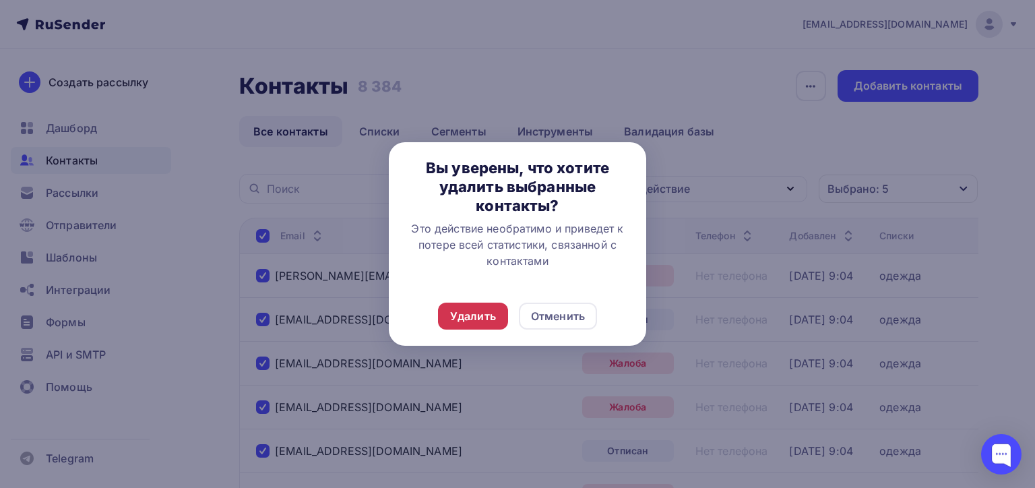
click at [486, 320] on div "Удалить" at bounding box center [473, 316] width 46 height 16
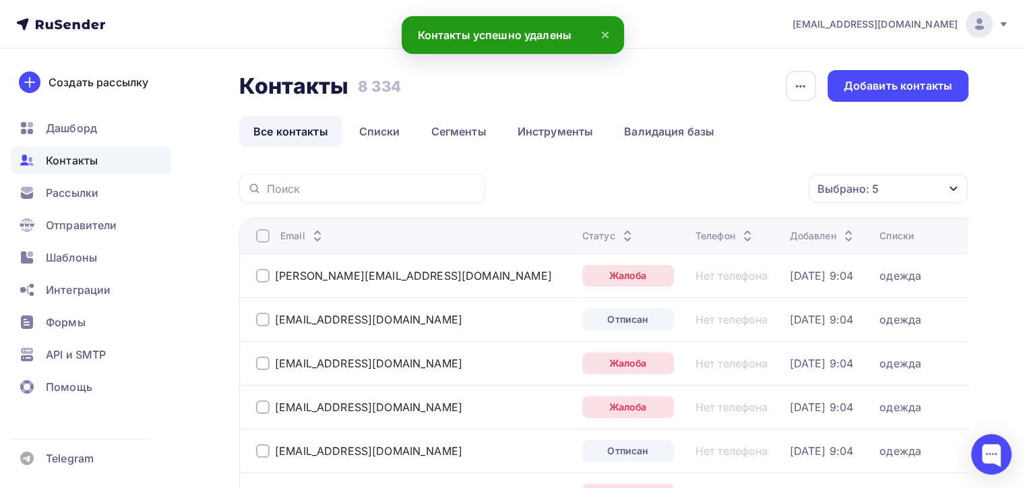
click at [268, 231] on div at bounding box center [262, 235] width 13 height 13
click at [267, 239] on div at bounding box center [262, 235] width 13 height 13
click at [680, 193] on div "Действие" at bounding box center [654, 189] width 52 height 16
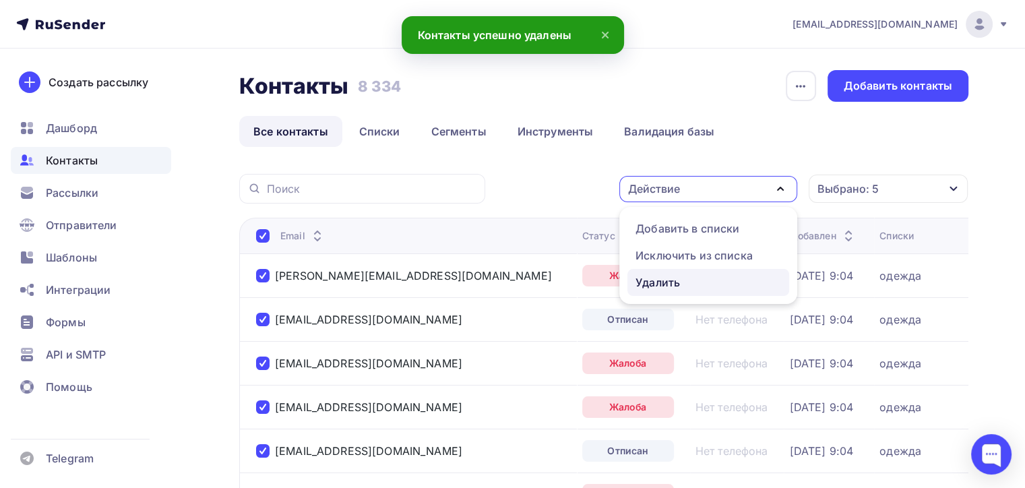
click at [677, 276] on div "Удалить" at bounding box center [658, 282] width 44 height 16
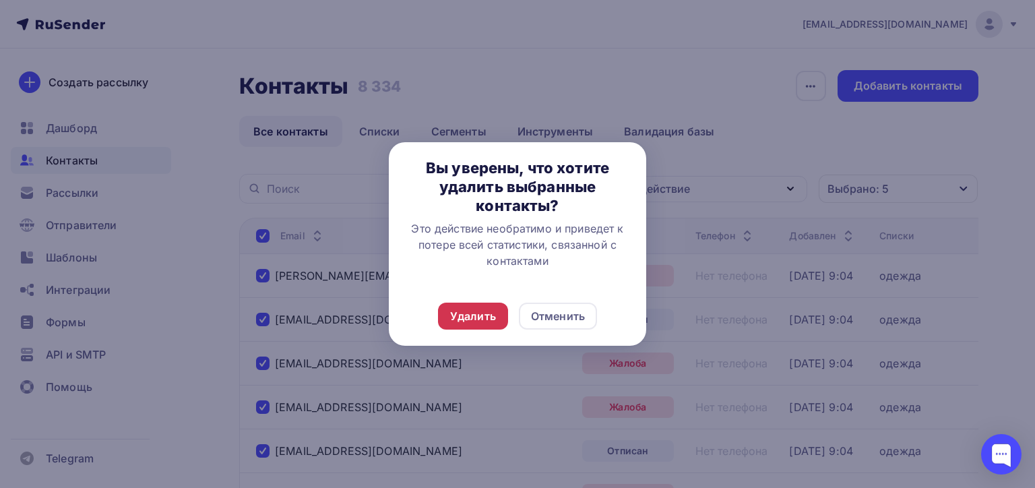
click at [452, 305] on div "Удалить" at bounding box center [473, 316] width 70 height 27
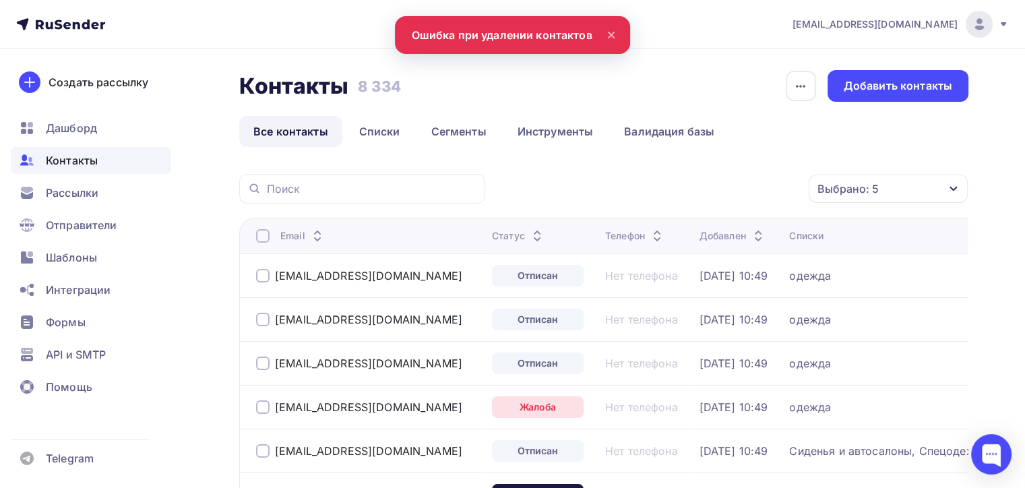
click at [267, 231] on div at bounding box center [262, 235] width 13 height 13
click at [266, 237] on div at bounding box center [262, 235] width 13 height 13
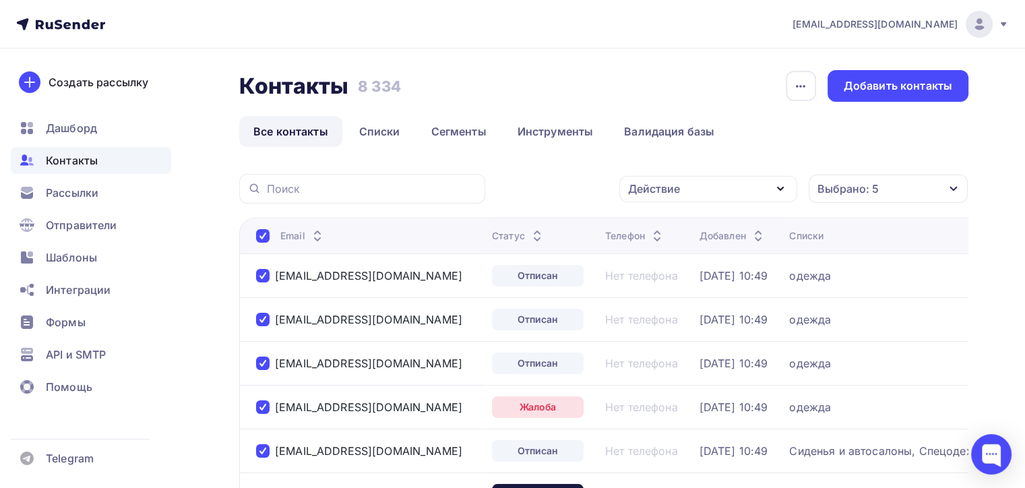
click at [729, 189] on div "Действие" at bounding box center [709, 189] width 178 height 26
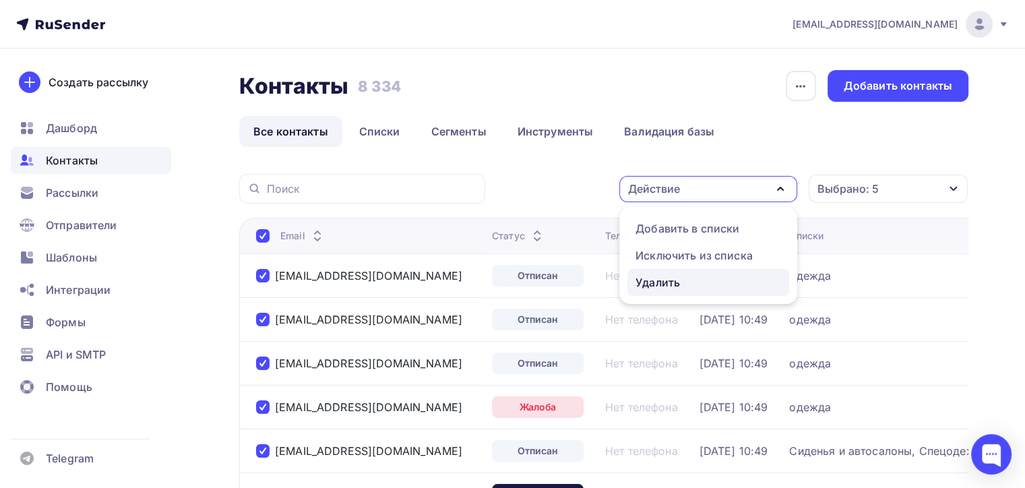
click at [698, 282] on div "Удалить" at bounding box center [709, 282] width 146 height 16
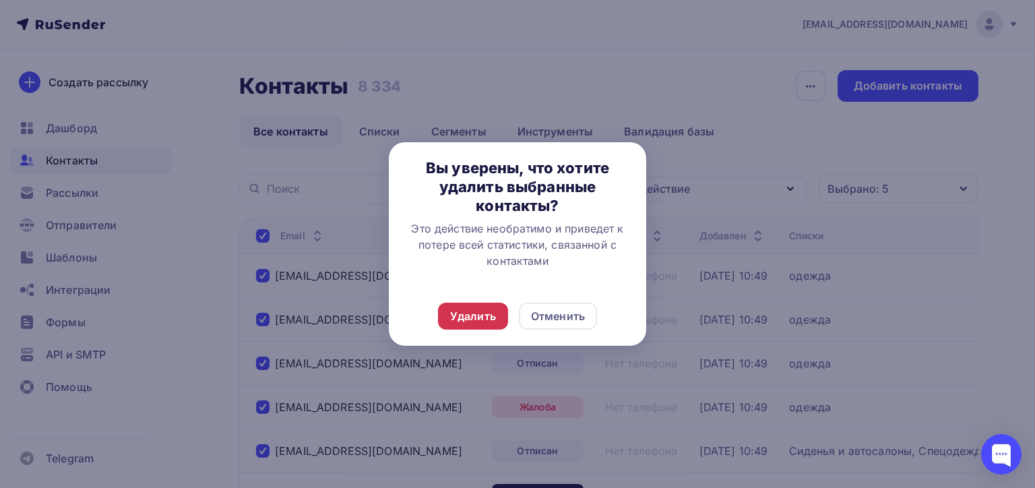
click at [461, 311] on div "Удалить" at bounding box center [473, 316] width 46 height 16
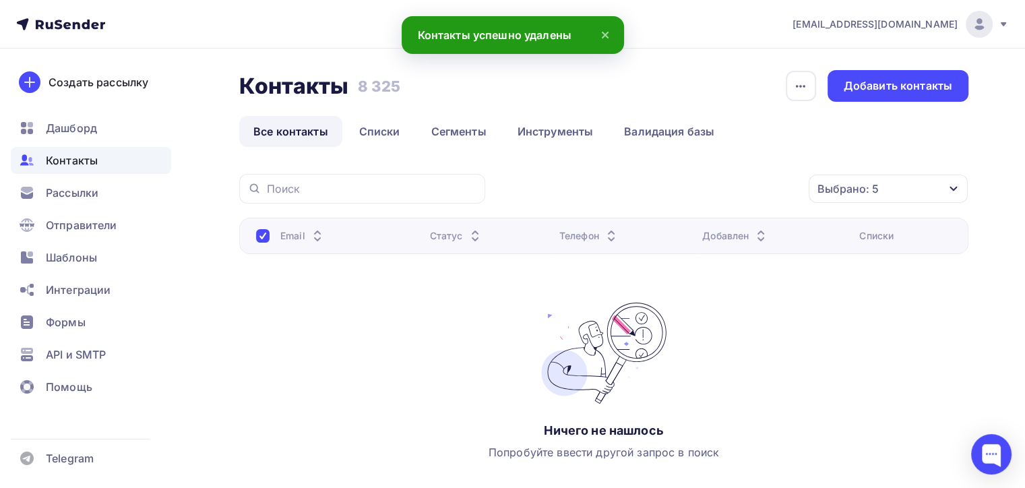
click at [95, 164] on span "Контакты" at bounding box center [72, 160] width 52 height 16
click at [70, 196] on span "Рассылки" at bounding box center [72, 193] width 53 height 16
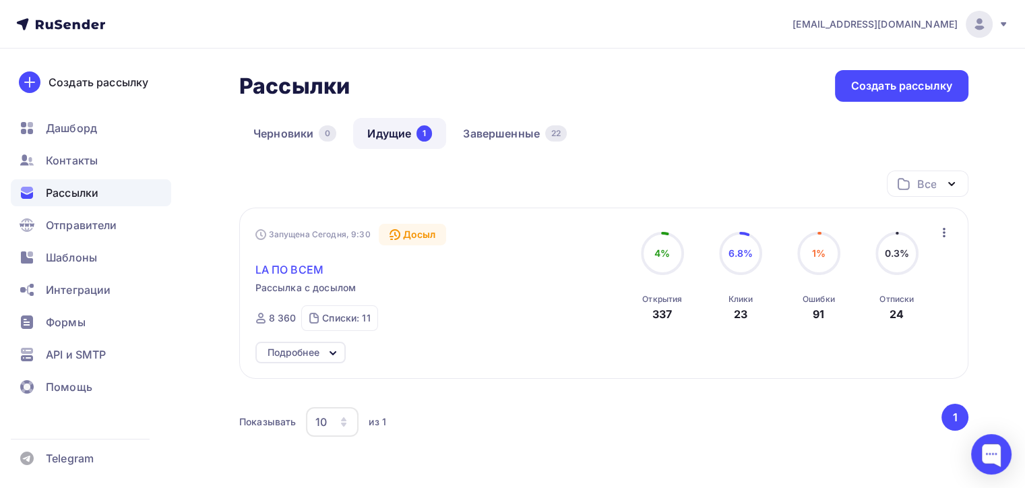
click at [289, 272] on span "LA ПО ВСЕМ" at bounding box center [289, 270] width 68 height 16
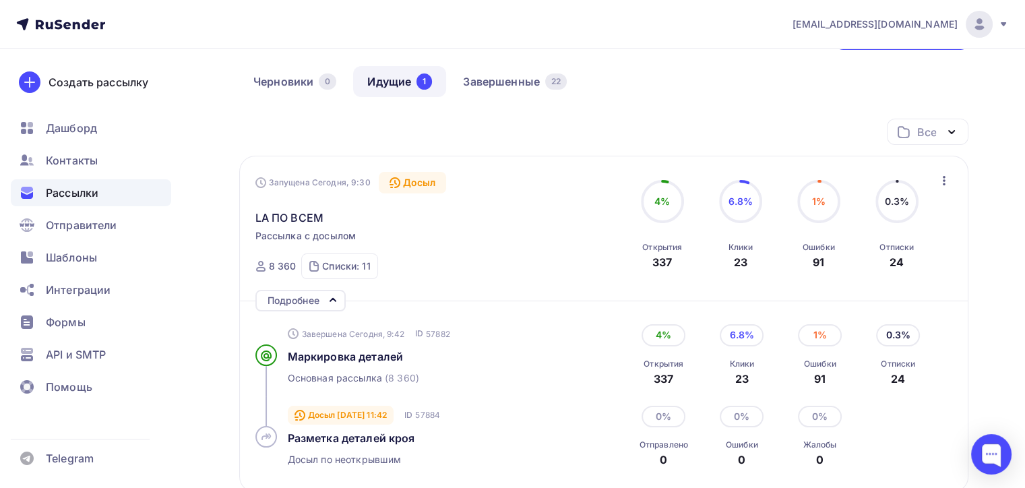
scroll to position [135, 0]
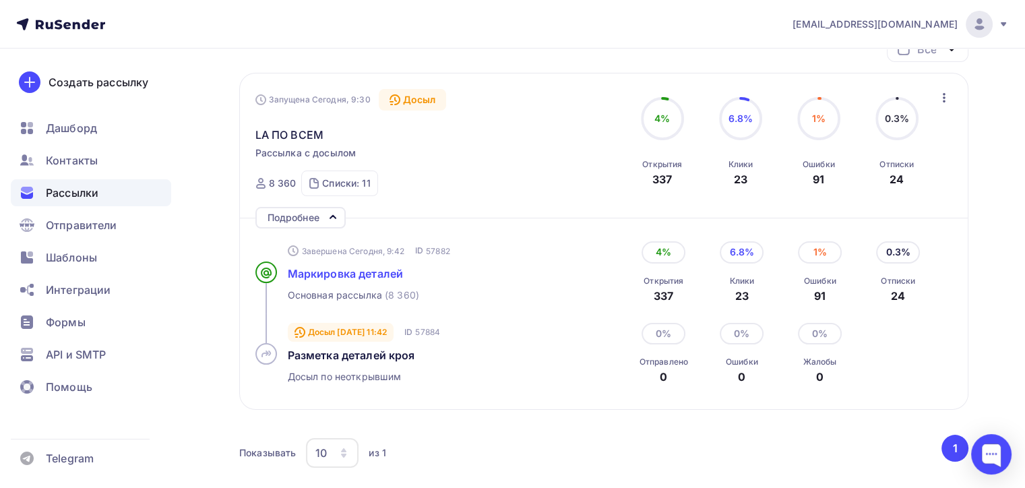
click at [348, 267] on span "Маркировка деталей" at bounding box center [346, 273] width 116 height 13
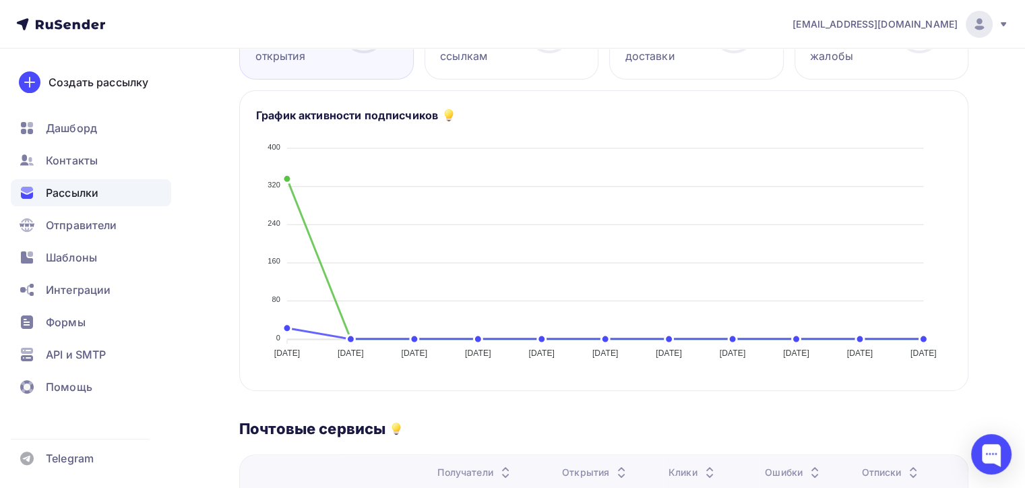
scroll to position [128, 0]
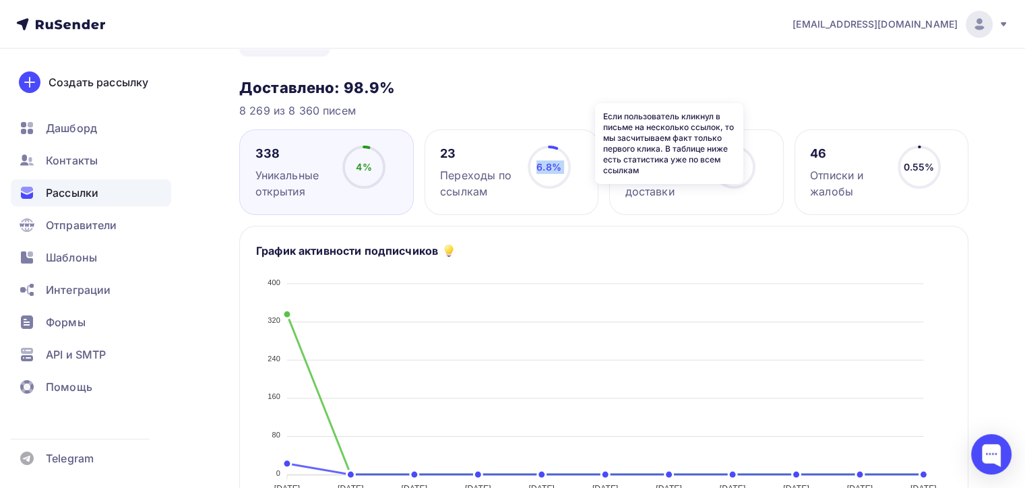
click at [589, 151] on div "23 Переходы по ссылкам 6.8% 6.8%" at bounding box center [512, 172] width 175 height 86
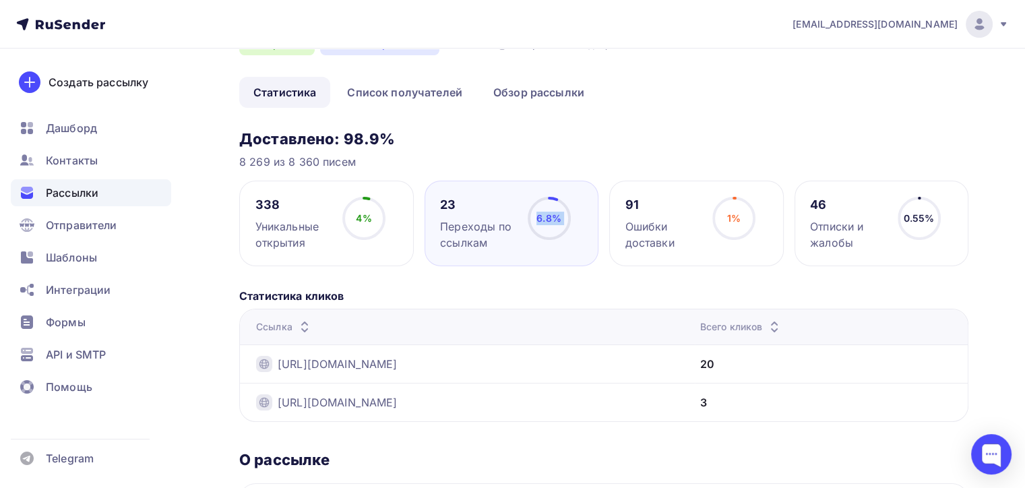
scroll to position [0, 0]
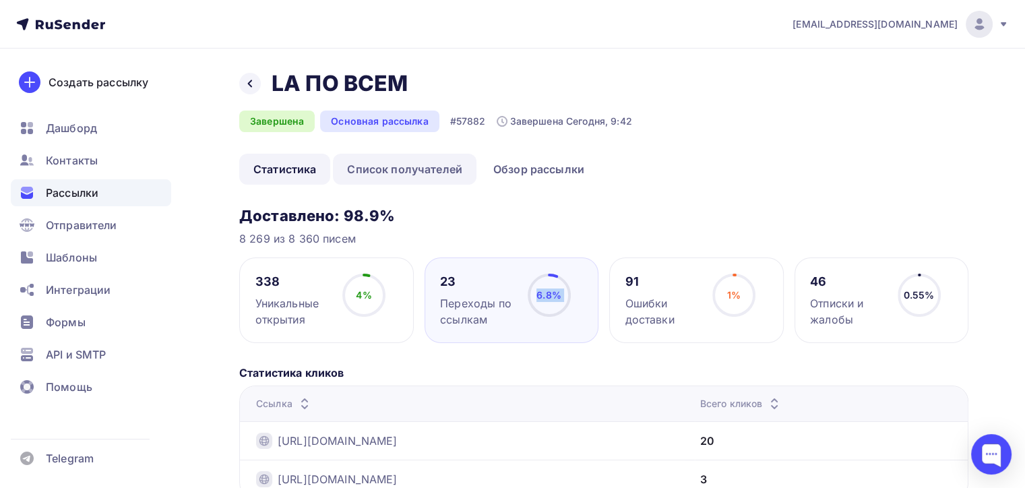
click at [442, 171] on link "Список получателей" at bounding box center [405, 169] width 144 height 31
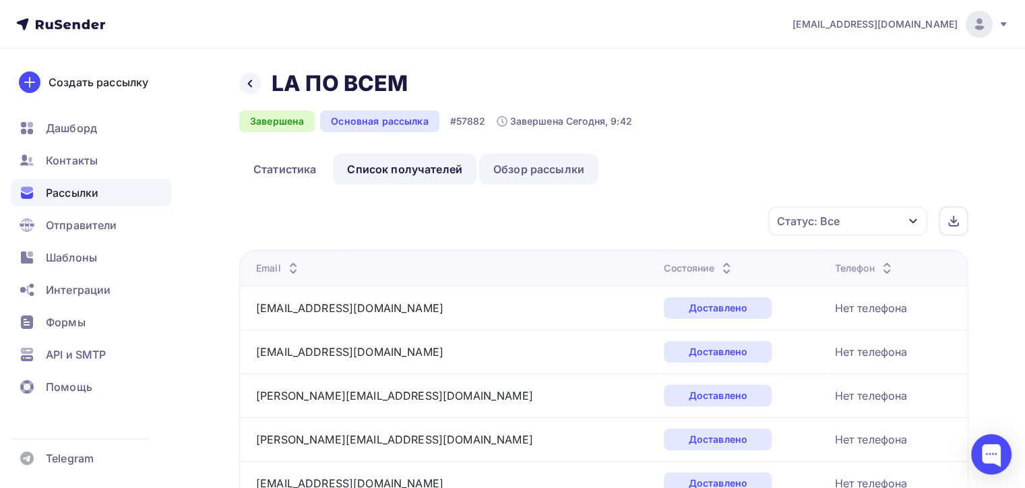
click at [533, 167] on link "Обзор рассылки" at bounding box center [538, 169] width 119 height 31
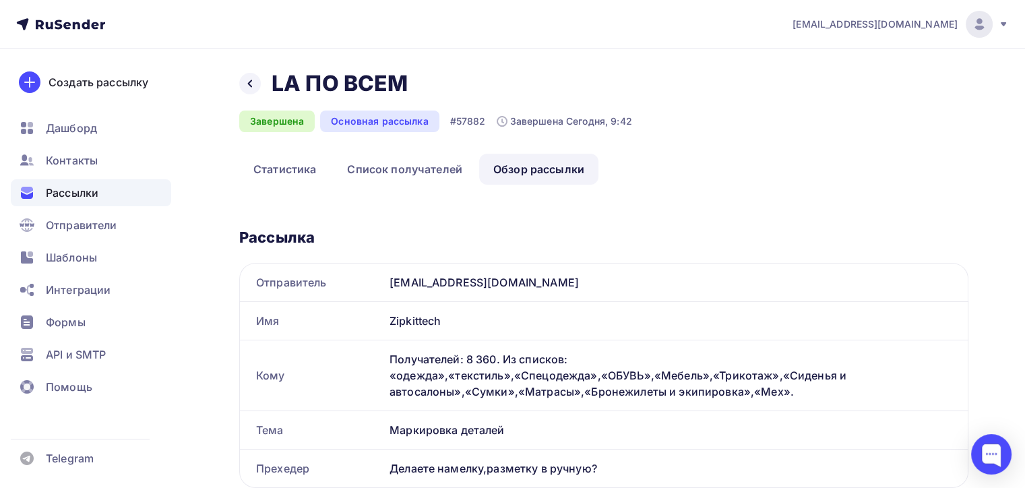
click at [89, 194] on span "Рассылки" at bounding box center [72, 193] width 53 height 16
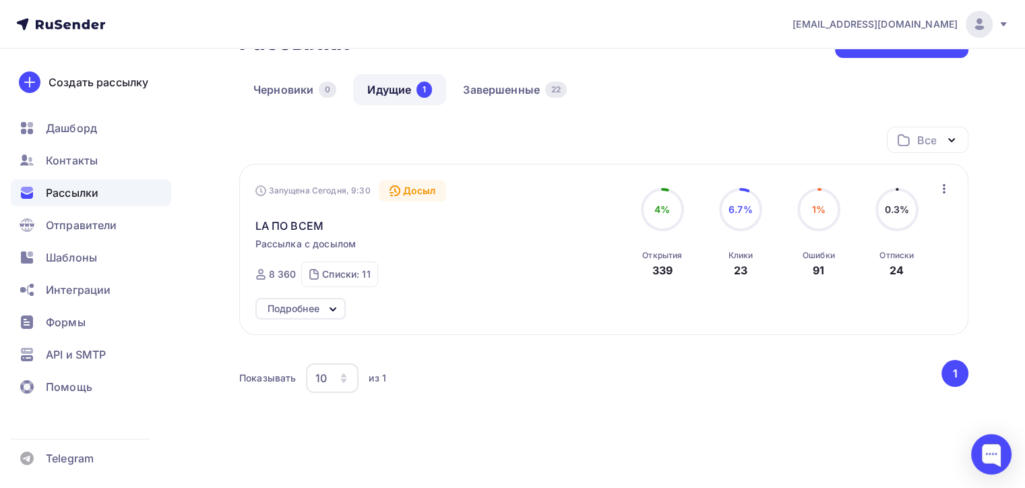
scroll to position [86, 0]
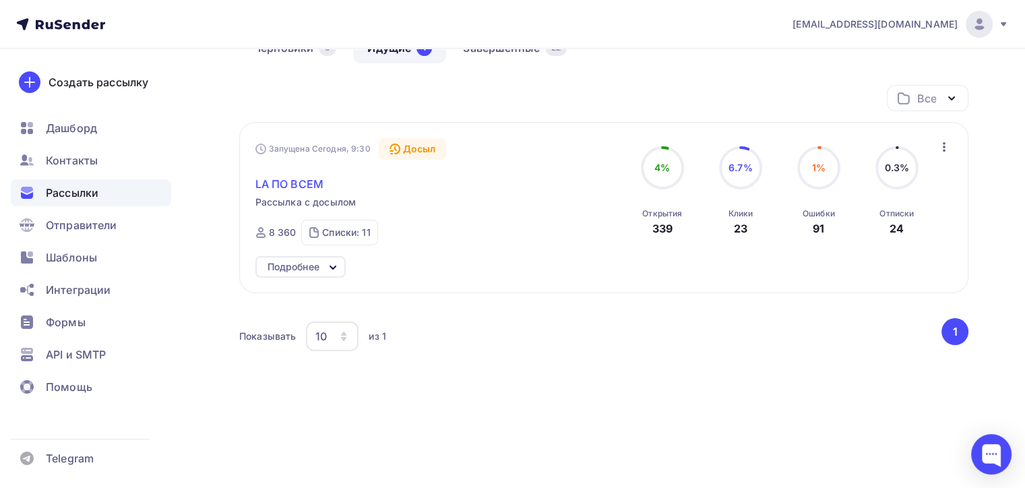
click at [311, 189] on span "LA ПО ВСЕМ" at bounding box center [289, 184] width 68 height 16
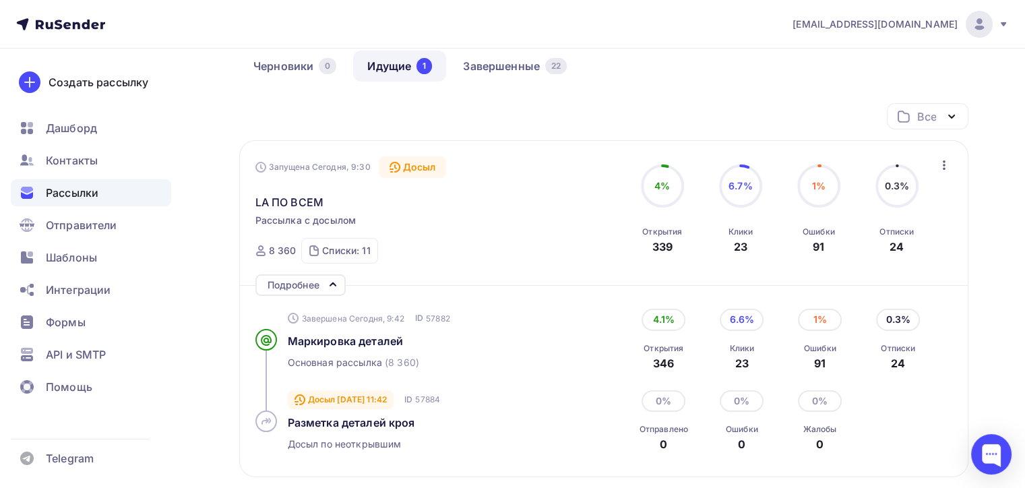
scroll to position [135, 0]
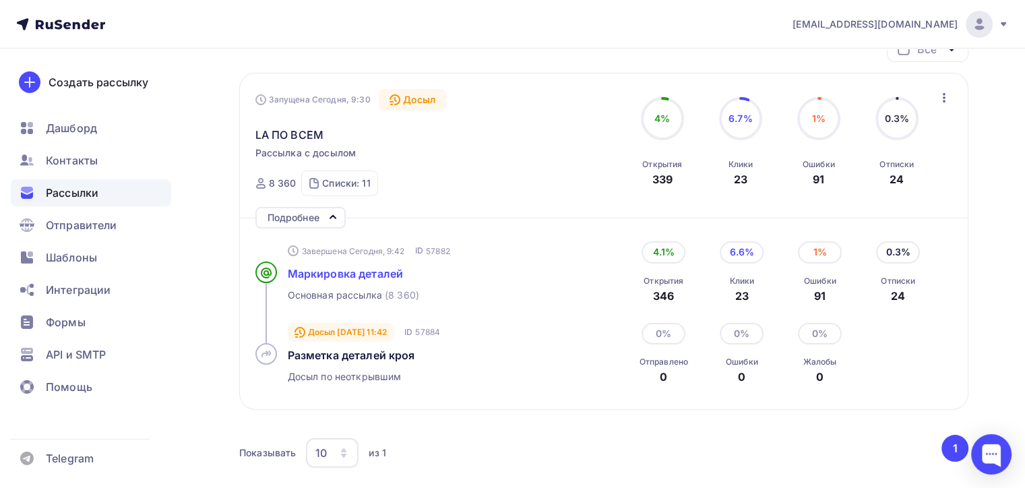
click at [329, 272] on span "Маркировка деталей" at bounding box center [346, 273] width 116 height 13
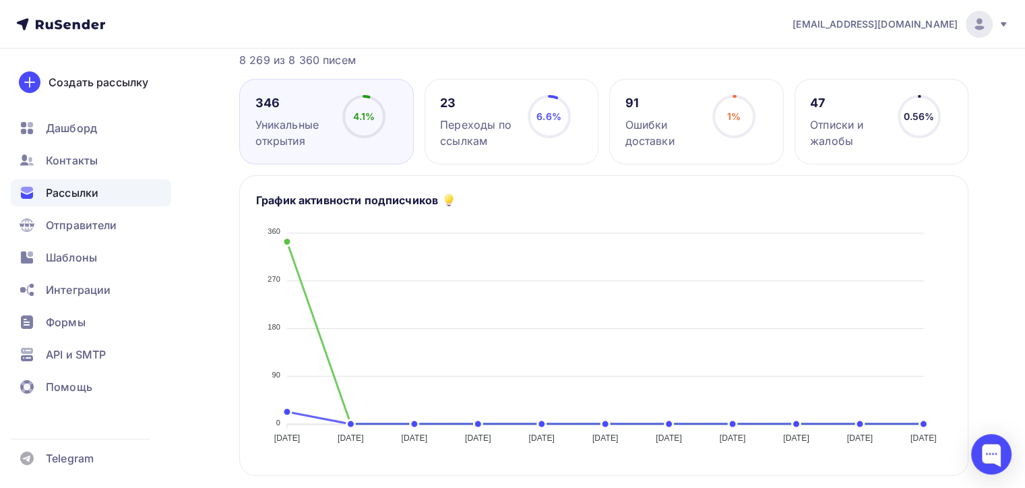
scroll to position [67, 0]
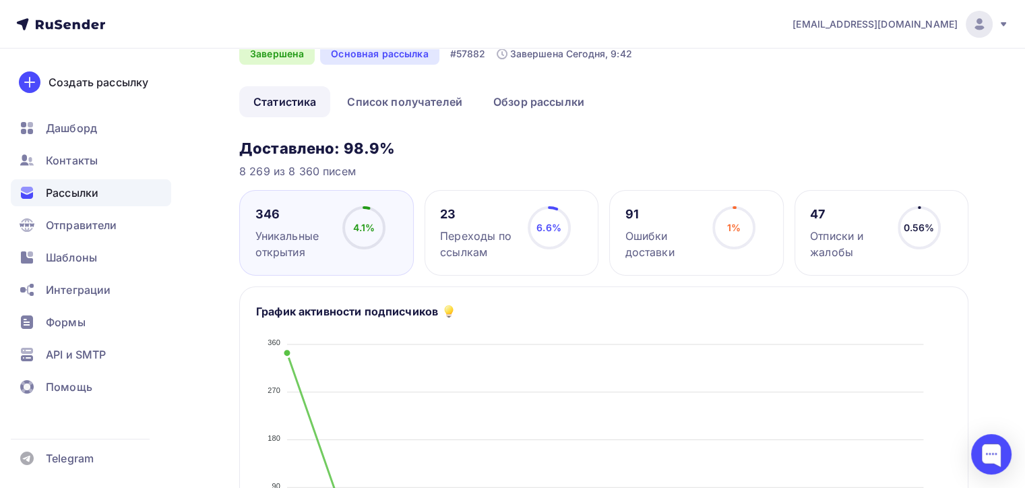
click at [727, 227] on span "1%" at bounding box center [733, 227] width 13 height 11
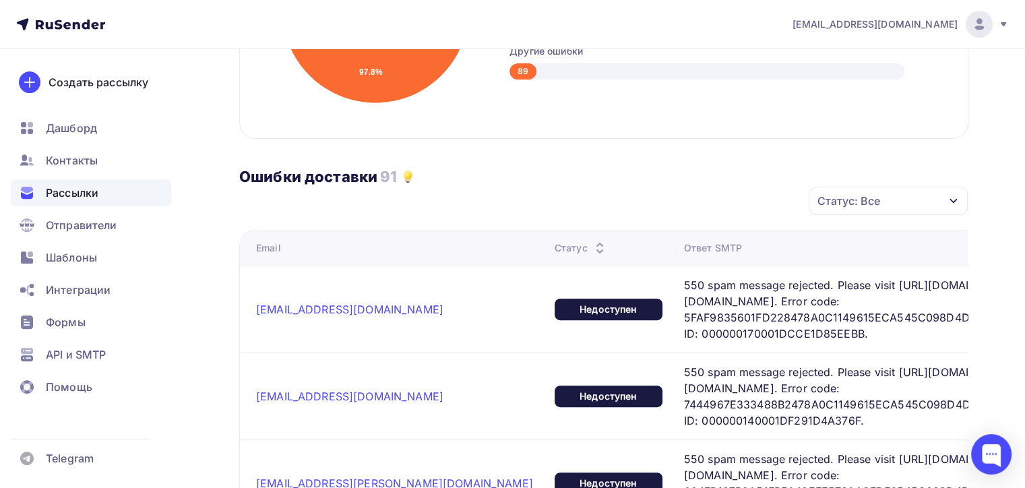
scroll to position [202, 0]
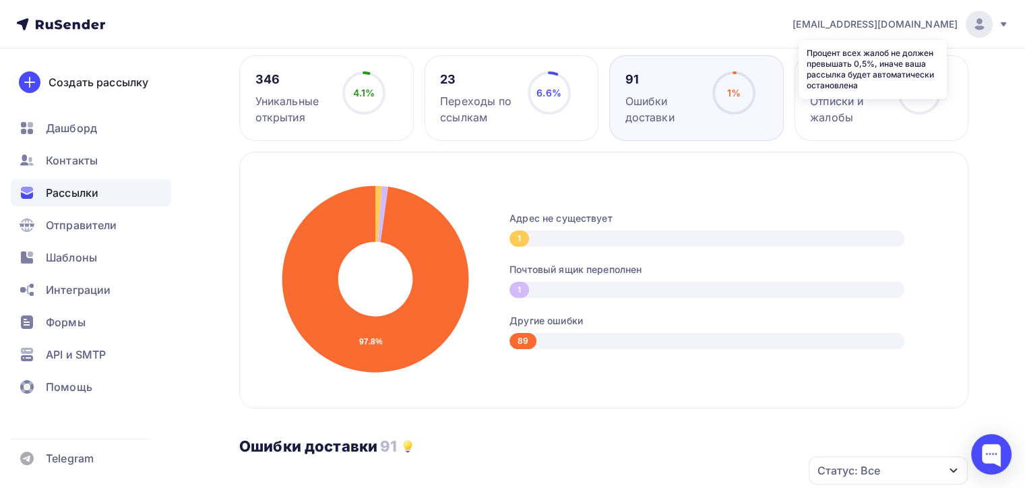
click at [0, 0] on icon at bounding box center [0, 0] width 0 height 0
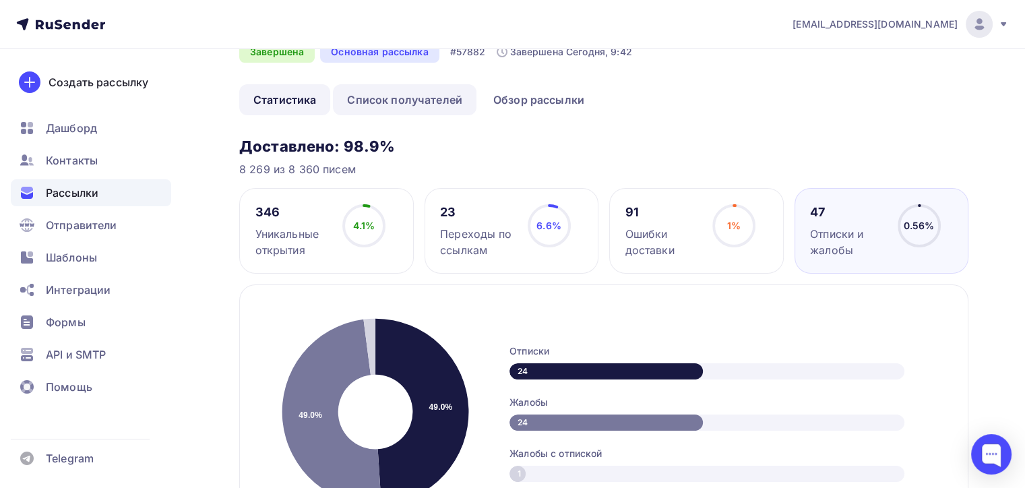
scroll to position [0, 0]
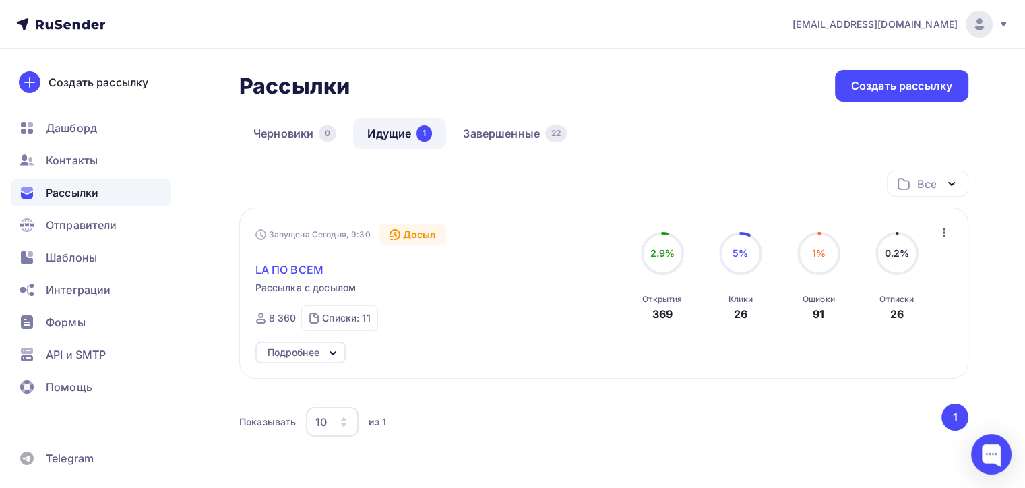
click at [307, 274] on span "LA ПО ВСЕМ" at bounding box center [289, 270] width 68 height 16
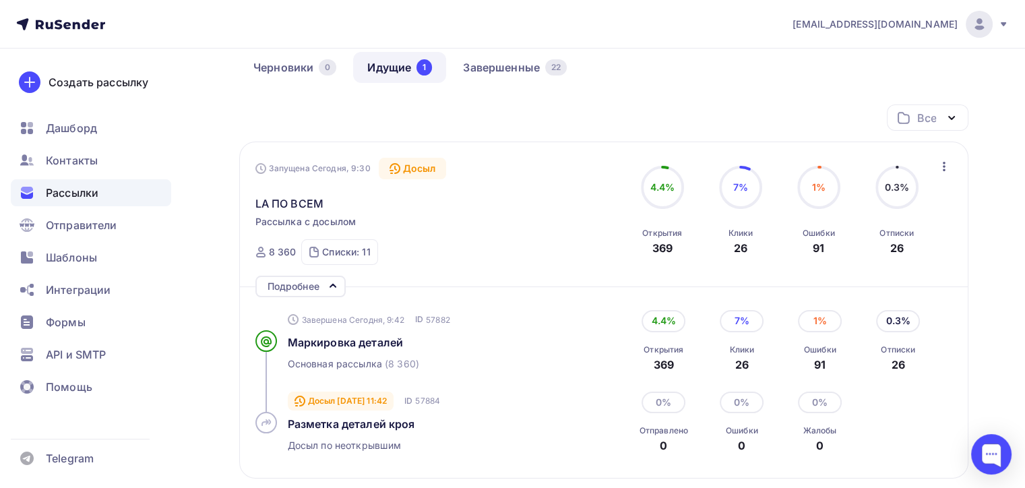
scroll to position [135, 0]
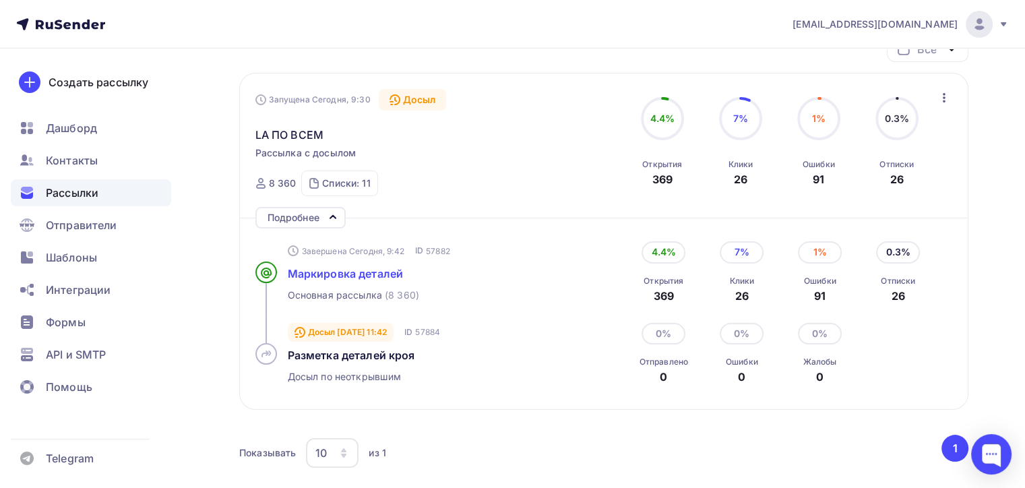
click at [368, 271] on span "Маркировка деталей" at bounding box center [346, 273] width 116 height 13
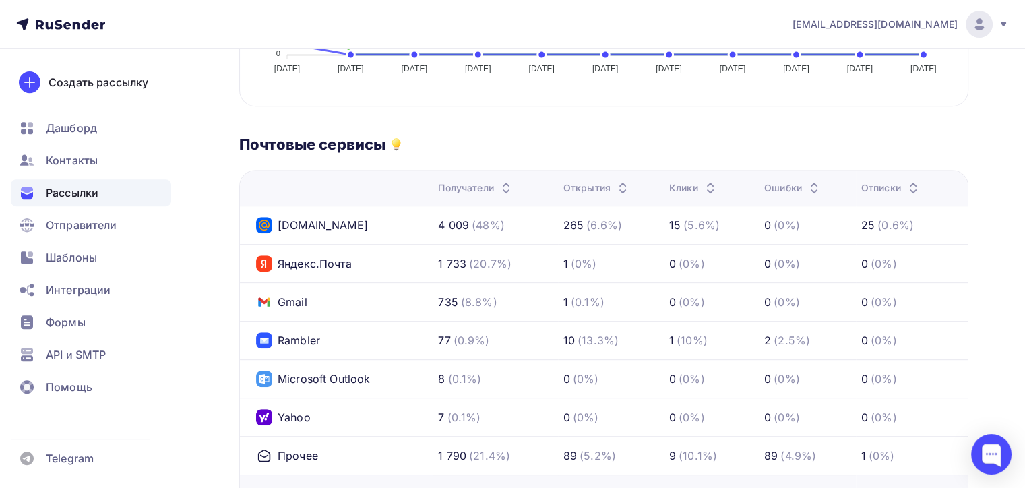
scroll to position [533, 0]
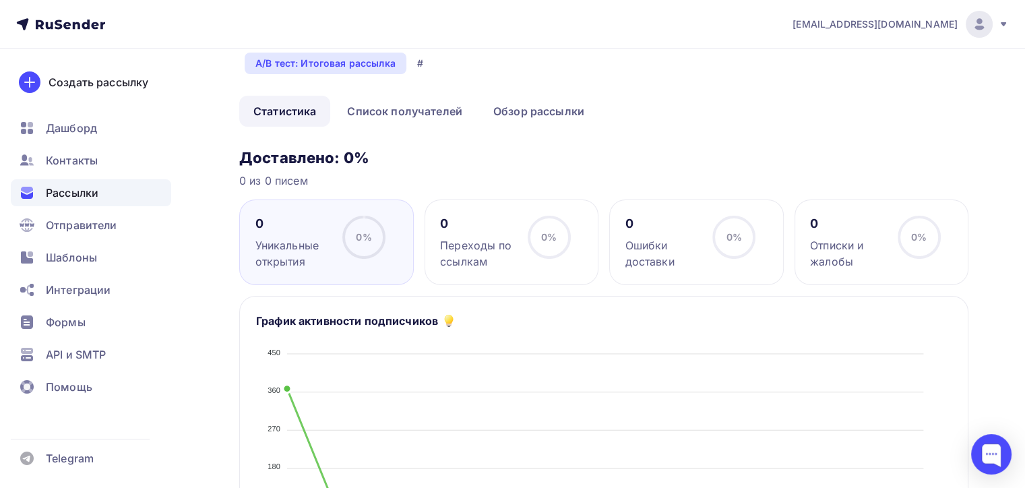
scroll to position [135, 0]
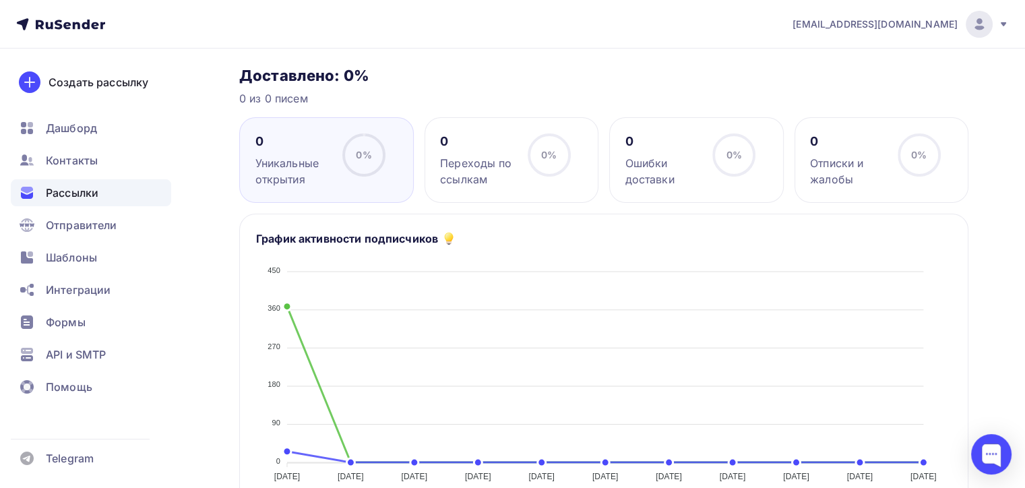
click at [70, 189] on span "Рассылки" at bounding box center [72, 193] width 53 height 16
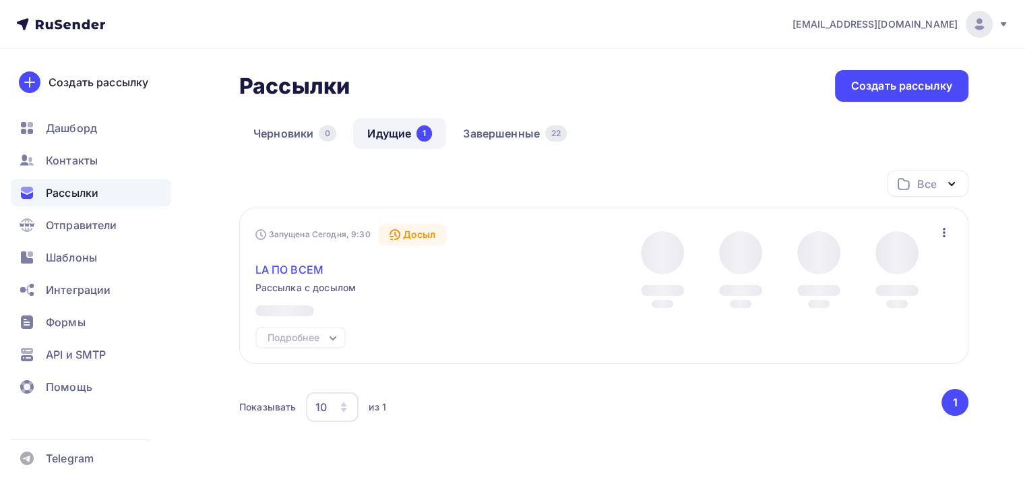
click at [297, 267] on span "LA ПО ВСЕМ" at bounding box center [289, 270] width 68 height 16
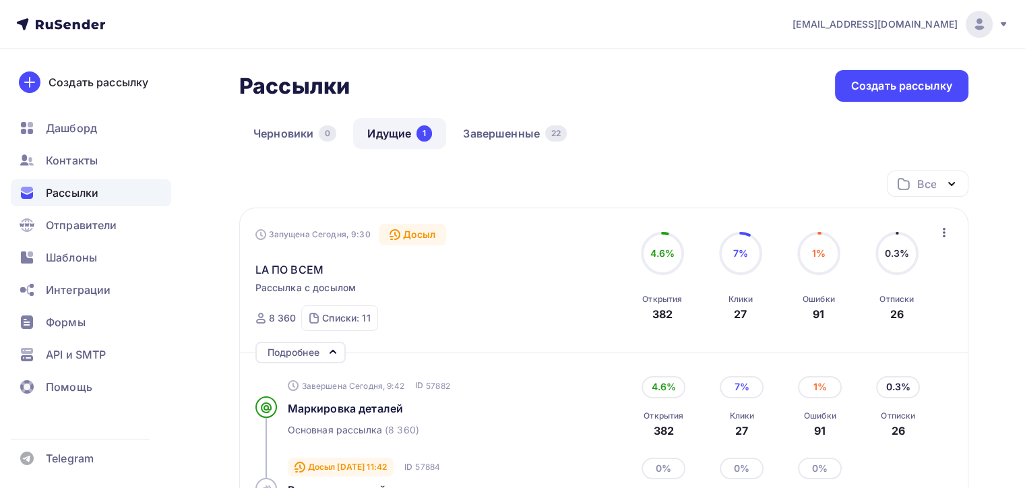
scroll to position [202, 0]
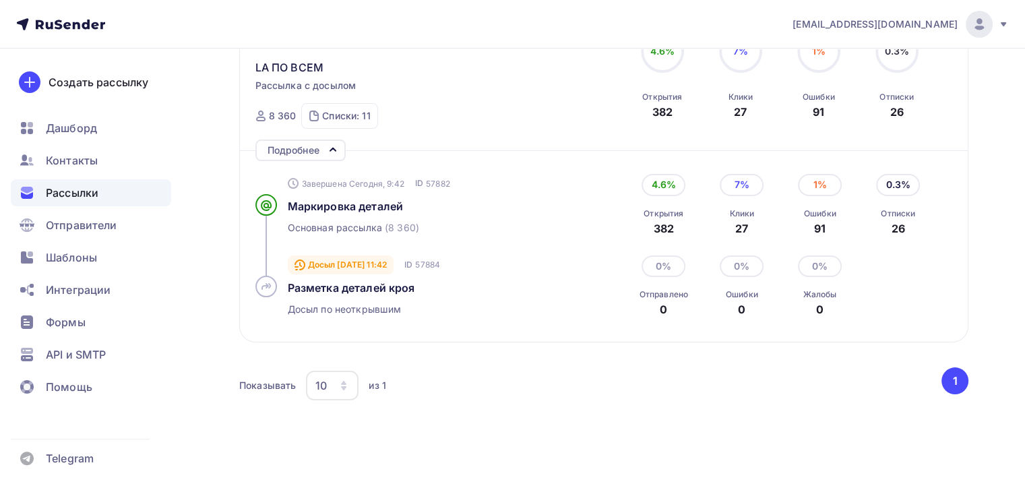
click at [334, 214] on div "Завершена Сегодня, 9:42 ID 57882 Маркировка деталей Основная рассылка (8 360)" at bounding box center [441, 204] width 307 height 81
click at [336, 202] on span "Маркировка деталей" at bounding box center [346, 206] width 116 height 13
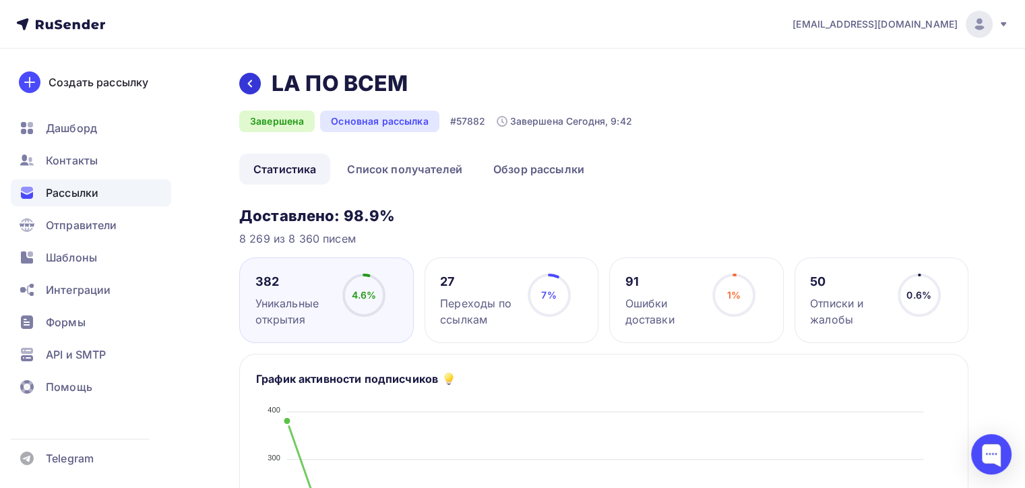
click at [259, 83] on div at bounding box center [250, 84] width 22 height 22
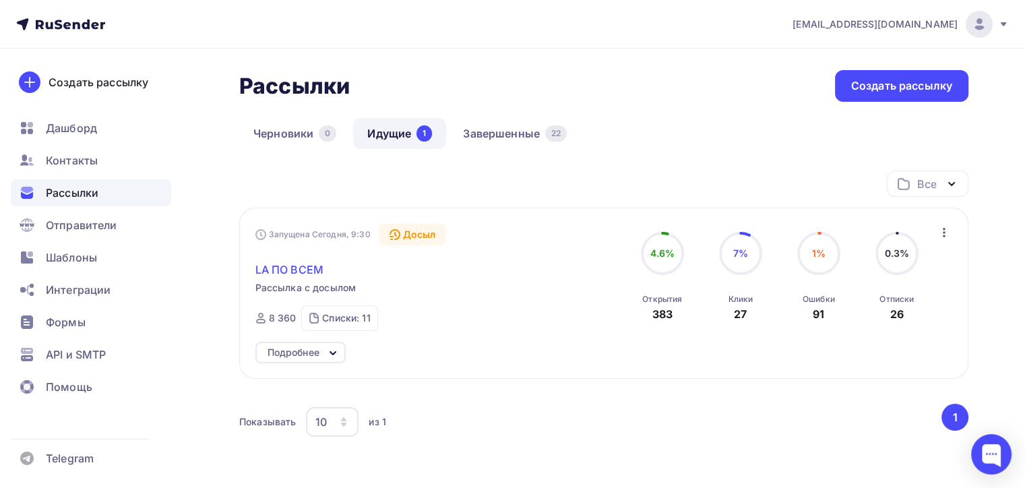
click at [295, 270] on span "LA ПО ВСЕМ" at bounding box center [289, 270] width 68 height 16
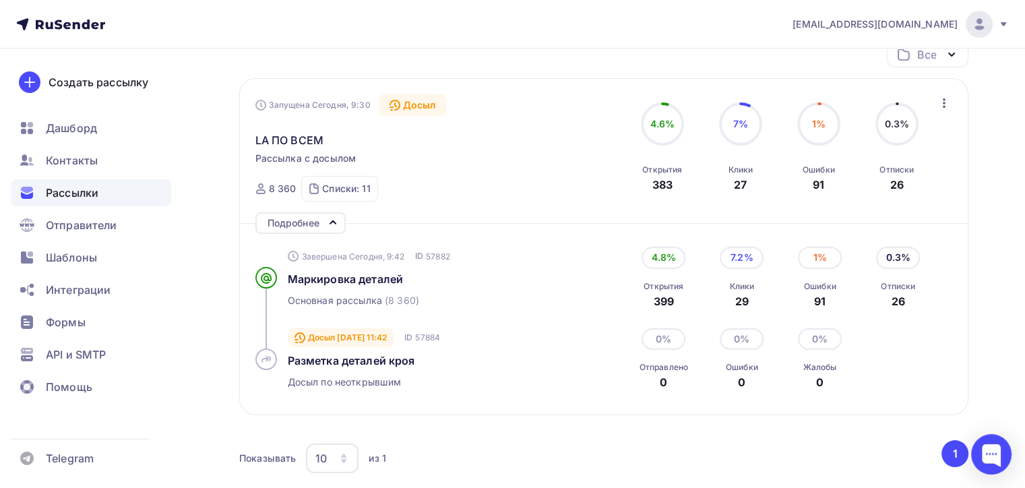
scroll to position [251, 0]
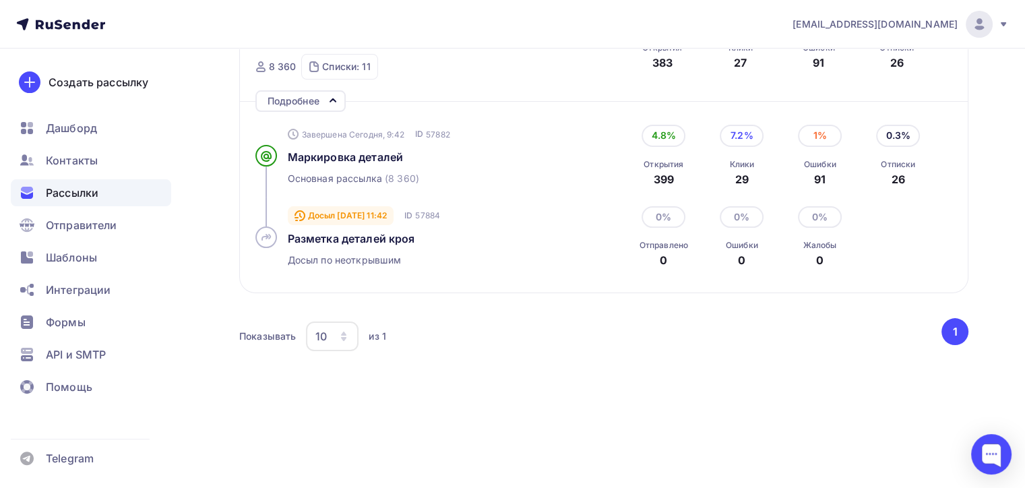
click at [364, 149] on div "Маркировка деталей" at bounding box center [428, 157] width 280 height 16
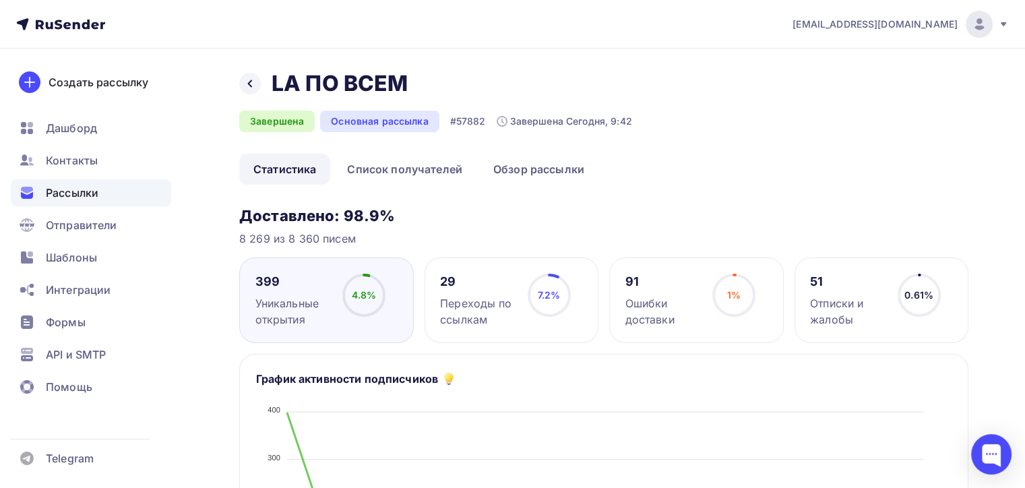
scroll to position [67, 0]
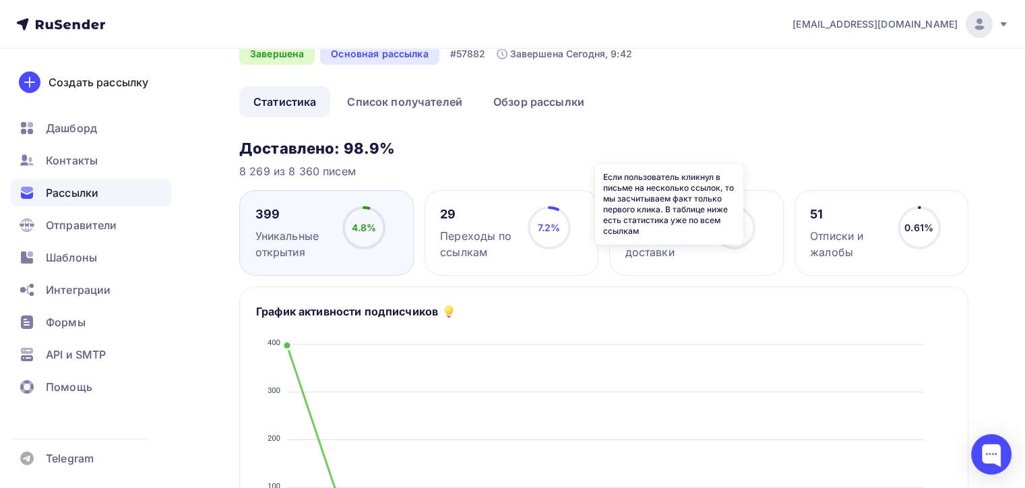
click at [0, 0] on icon at bounding box center [0, 0] width 0 height 0
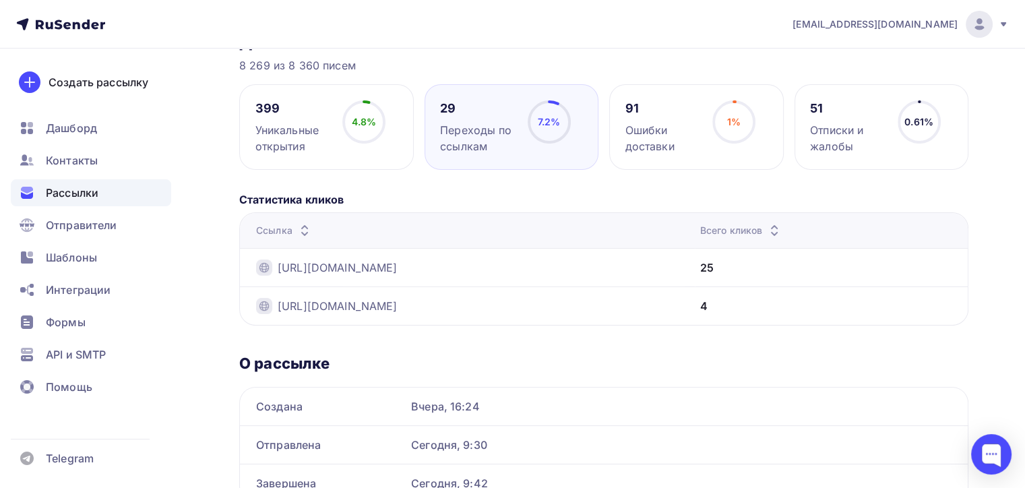
scroll to position [106, 0]
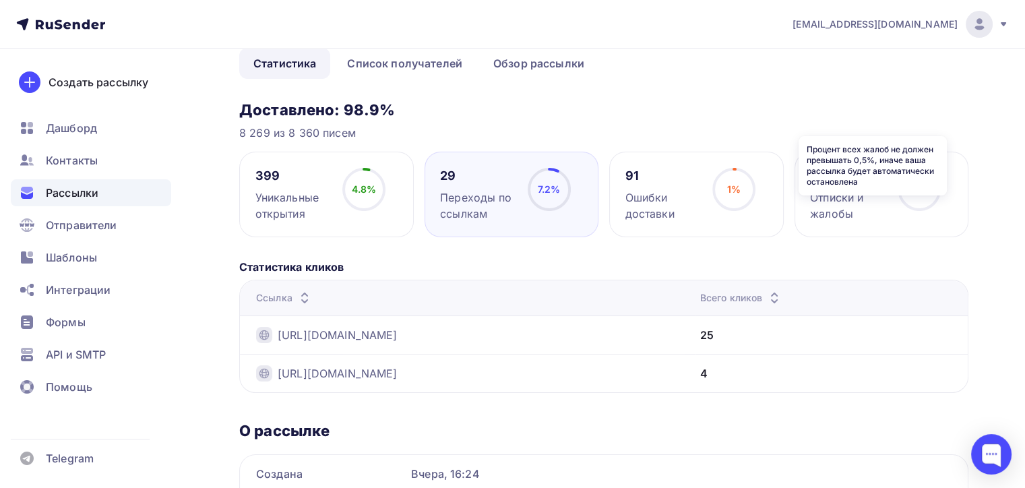
click at [0, 0] on icon at bounding box center [0, 0] width 0 height 0
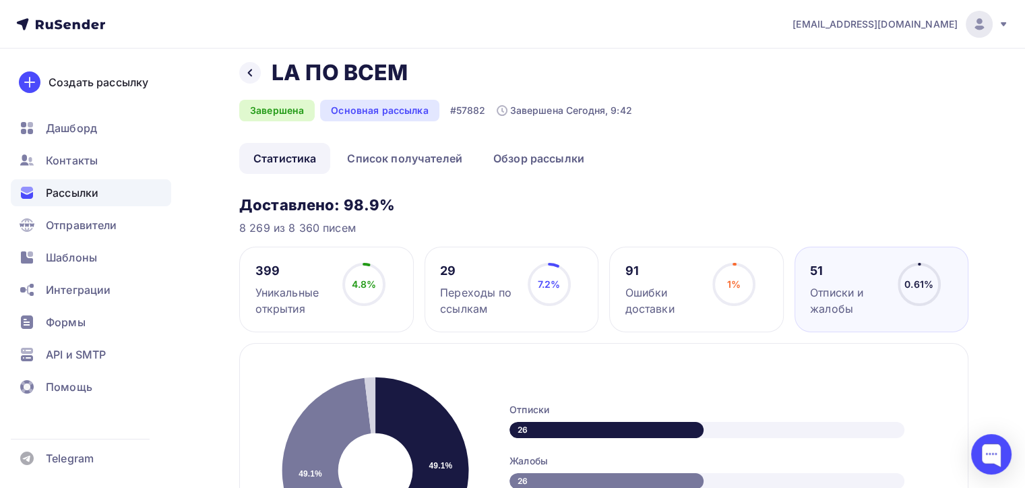
scroll to position [0, 0]
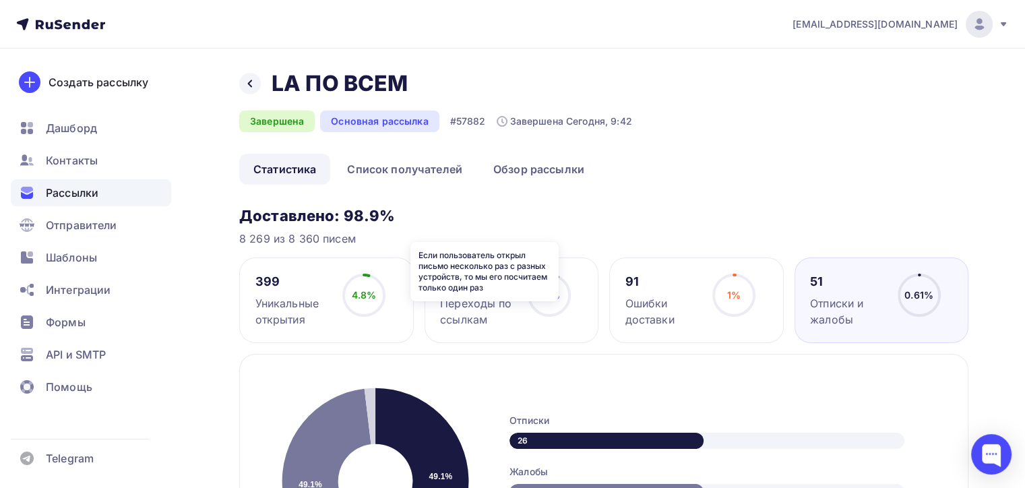
click at [0, 0] on icon at bounding box center [0, 0] width 0 height 0
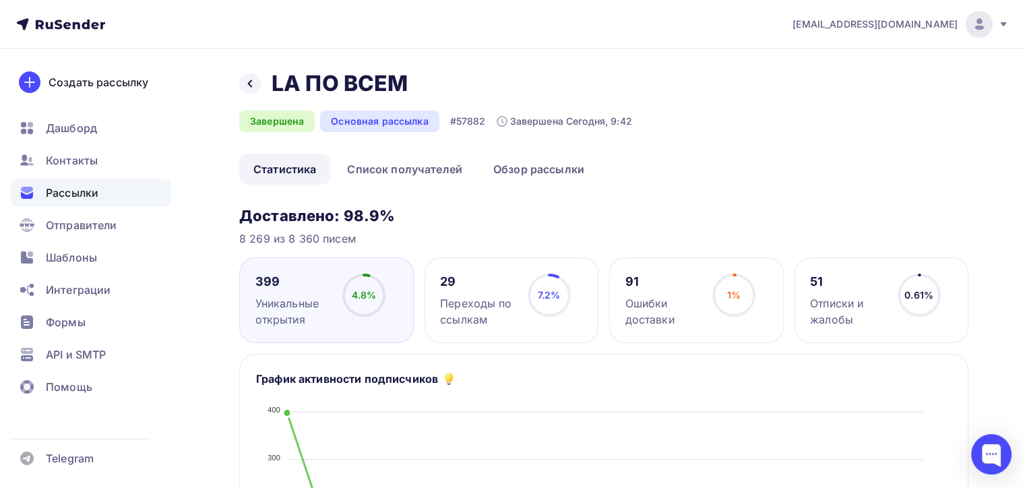
click at [85, 187] on span "Рассылки" at bounding box center [72, 193] width 53 height 16
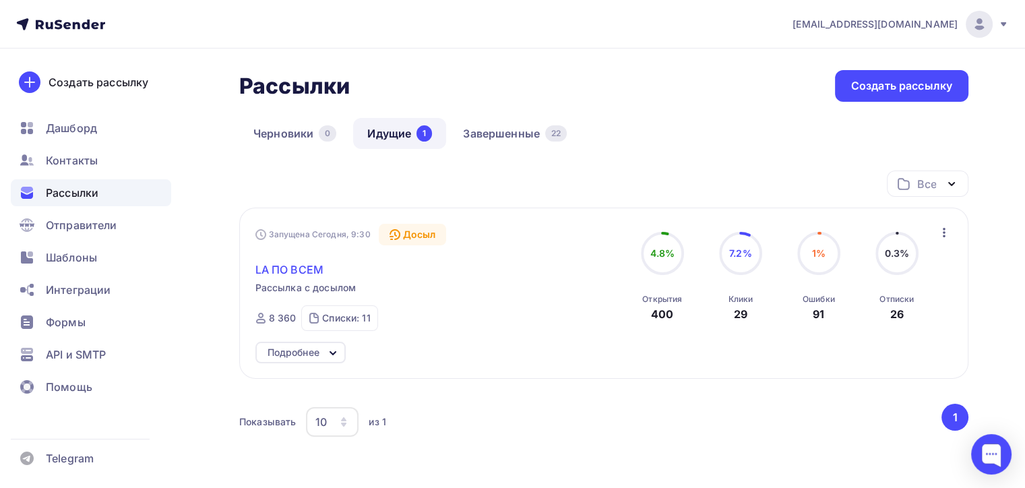
click at [321, 275] on span "LA ПО ВСЕМ" at bounding box center [289, 270] width 68 height 16
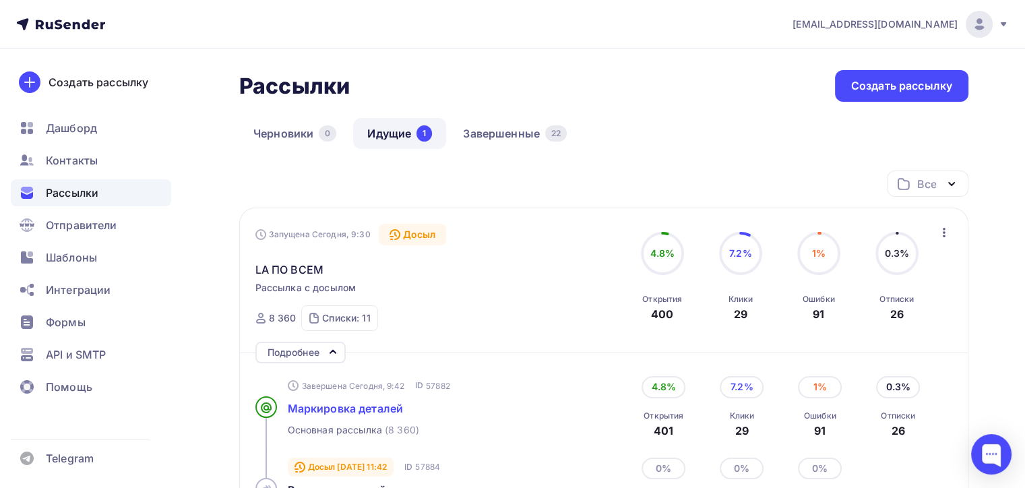
click at [345, 412] on span "Маркировка деталей" at bounding box center [346, 408] width 116 height 13
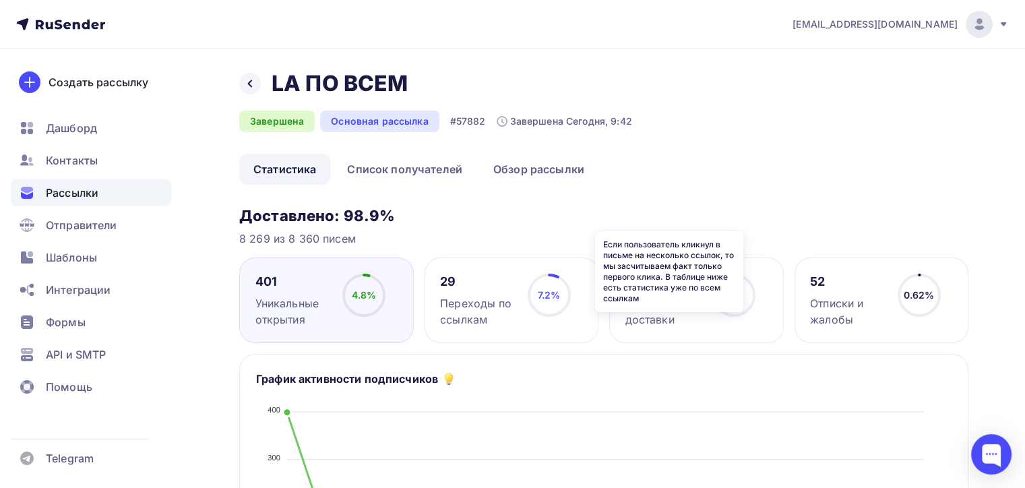
click at [0, 0] on icon at bounding box center [0, 0] width 0 height 0
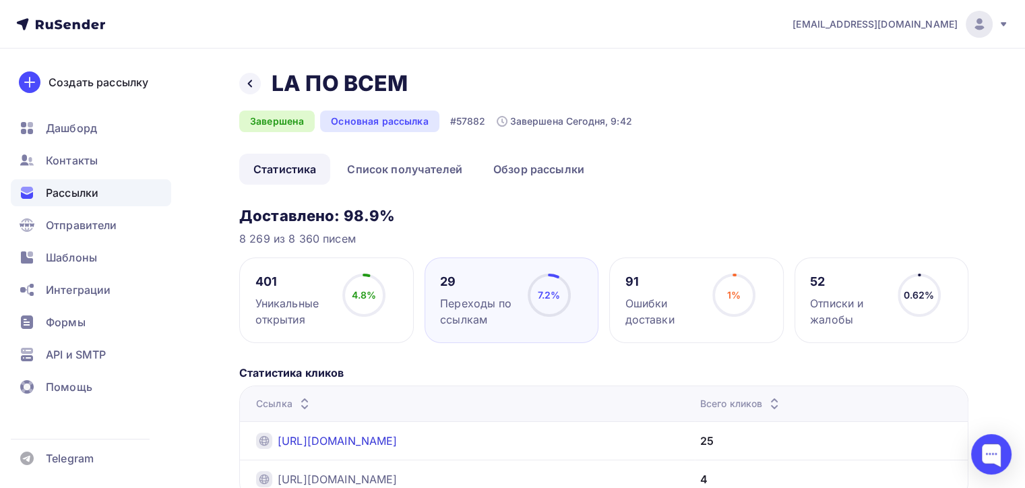
click at [398, 440] on link "https://rutube.ru/video/36c9b0b6f19f83f929bd5afe22b4bf51/" at bounding box center [338, 441] width 120 height 16
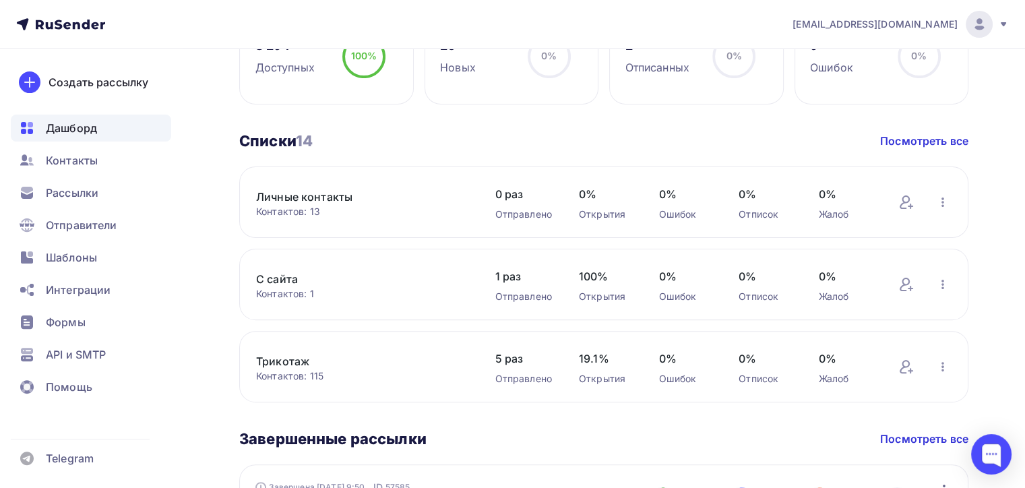
scroll to position [337, 0]
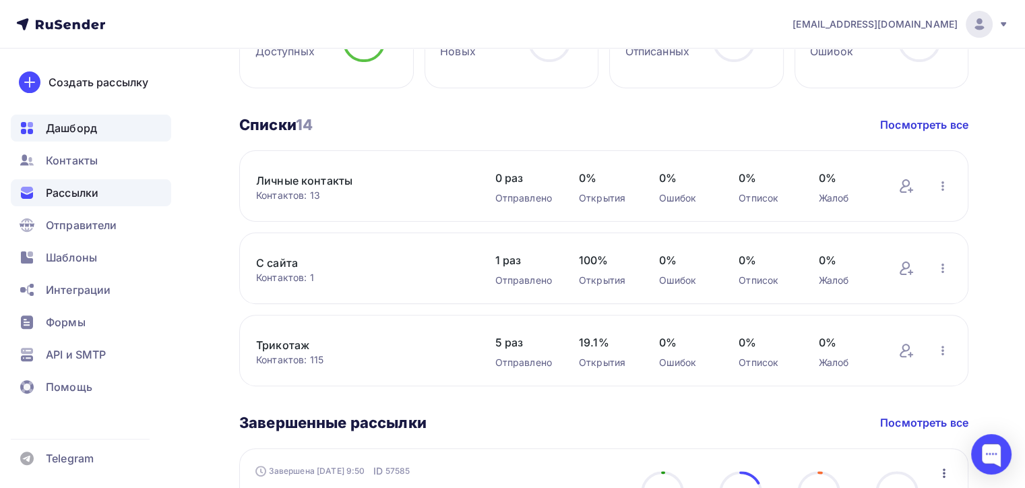
click at [123, 191] on div "Рассылки" at bounding box center [91, 192] width 160 height 27
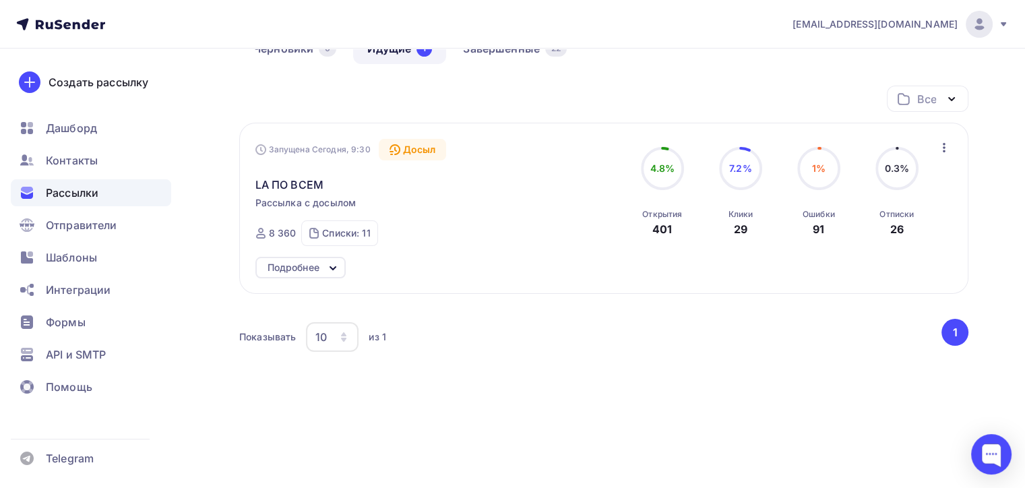
scroll to position [86, 0]
